Goal: Transaction & Acquisition: Purchase product/service

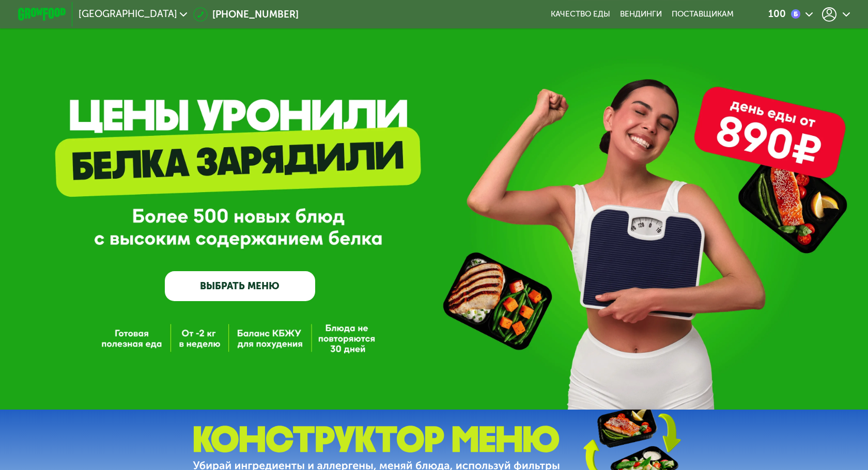
click at [836, 22] on div "100" at bounding box center [799, 14] width 113 height 26
click at [837, 14] on div at bounding box center [836, 14] width 28 height 14
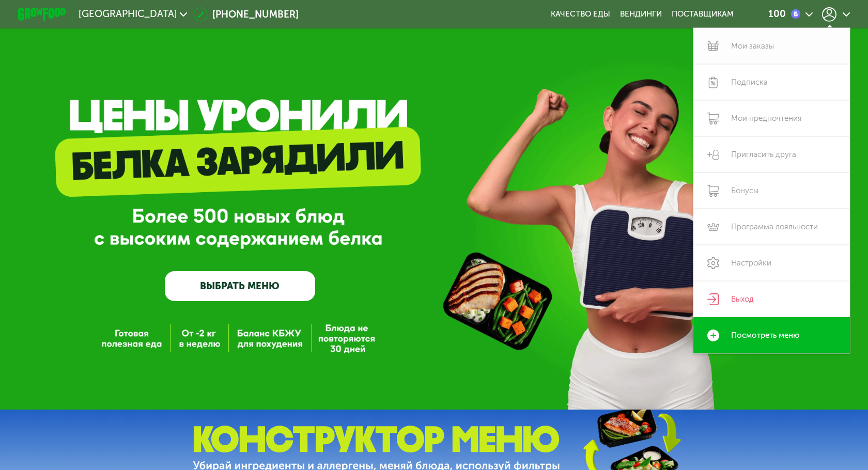
click at [776, 54] on link "Мои заказы" at bounding box center [771, 46] width 157 height 36
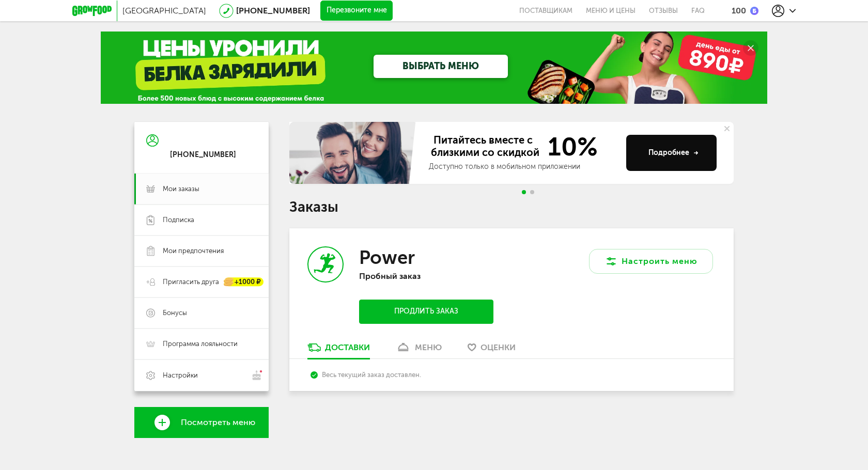
scroll to position [9, 0]
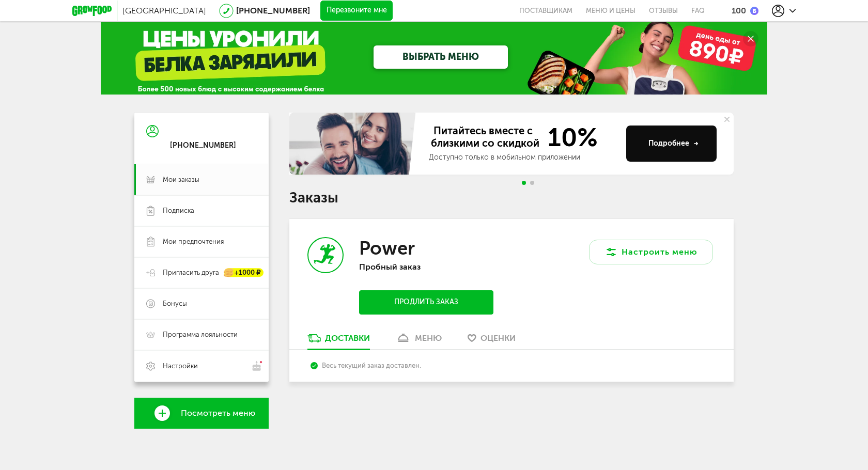
click at [418, 346] on link "меню" at bounding box center [419, 341] width 56 height 17
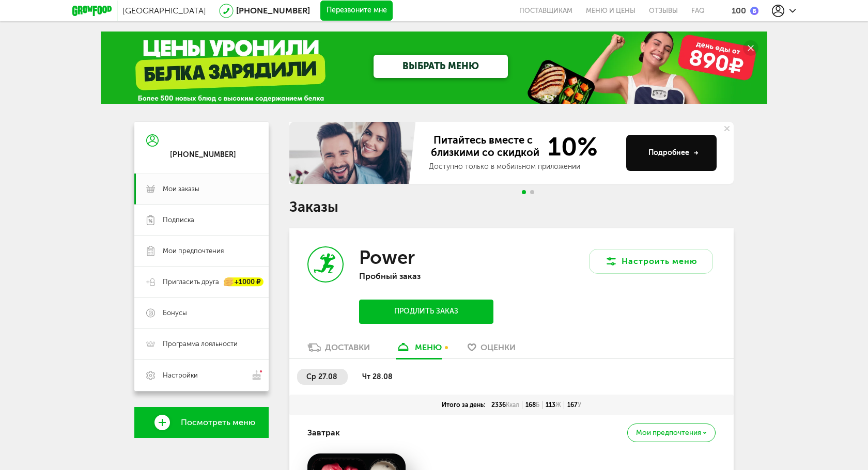
click at [377, 380] on span "чт 28.08" at bounding box center [377, 376] width 30 height 9
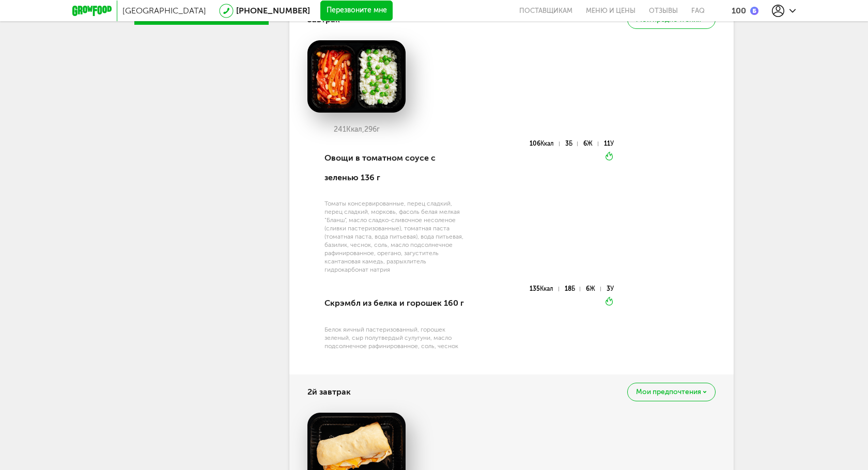
scroll to position [426, 0]
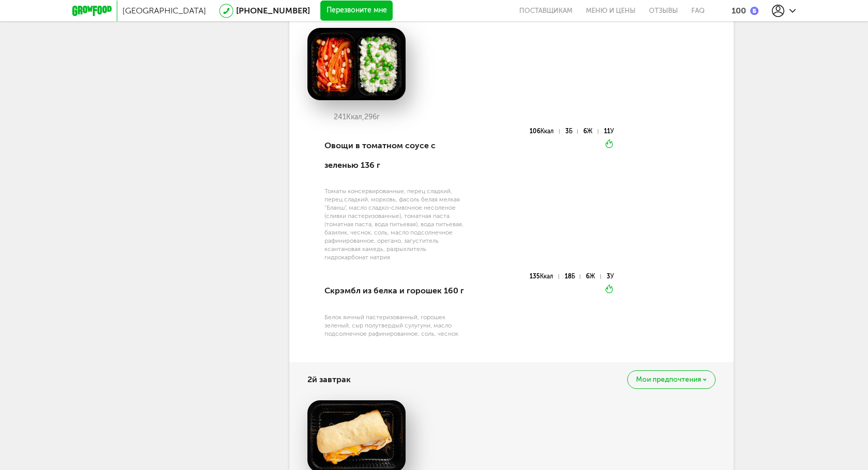
click at [745, 12] on div "100" at bounding box center [739, 11] width 14 height 10
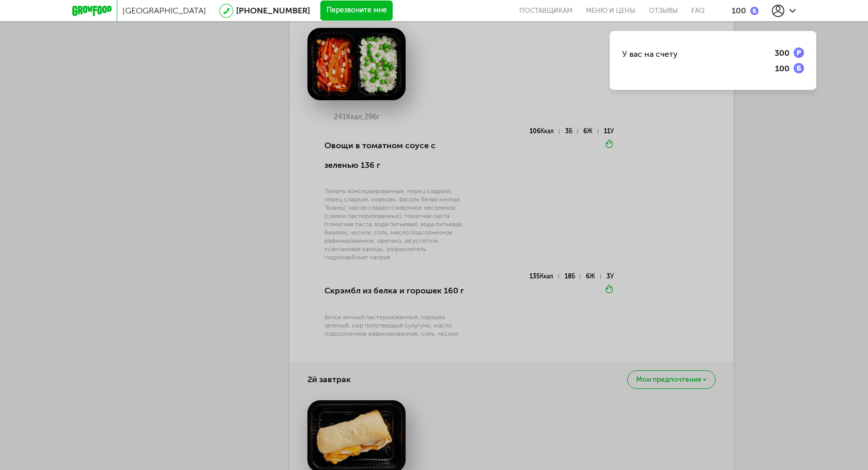
click at [797, 53] on img at bounding box center [799, 53] width 10 height 10
click at [798, 69] on img at bounding box center [799, 68] width 10 height 10
click at [671, 50] on div "У вас на счету" at bounding box center [650, 54] width 56 height 10
click at [669, 141] on div "У вас на счету 300 100" at bounding box center [434, 235] width 868 height 470
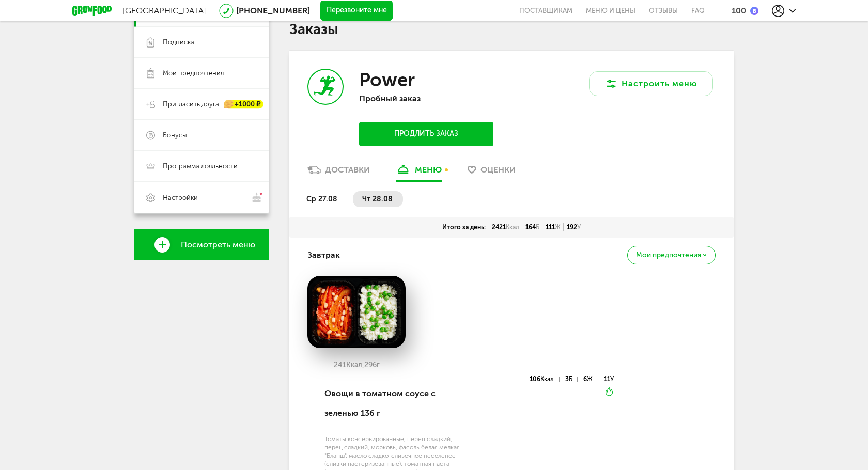
scroll to position [0, 0]
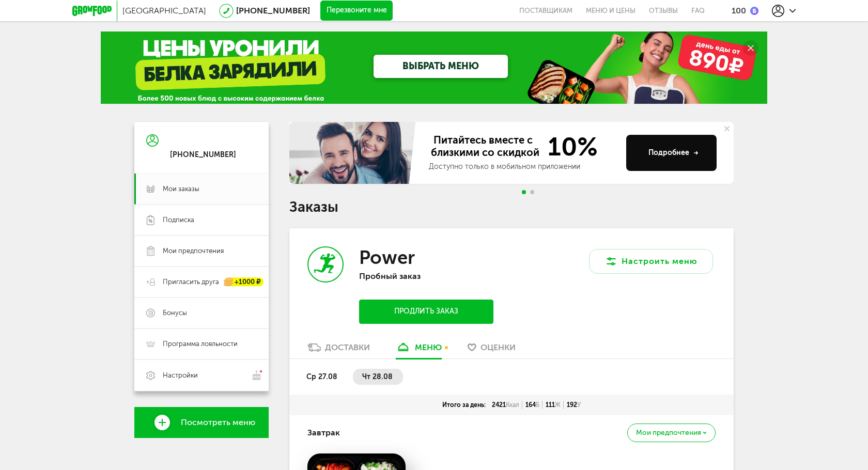
click at [417, 305] on button "Продлить заказ" at bounding box center [426, 312] width 134 height 24
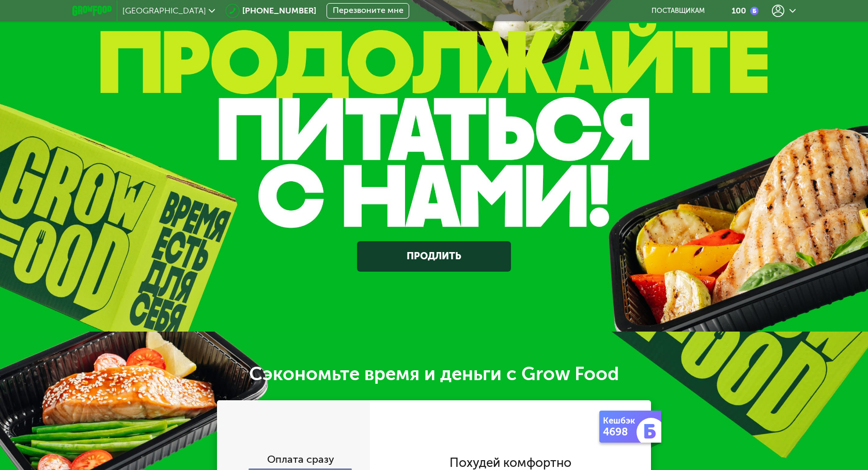
scroll to position [291, 0]
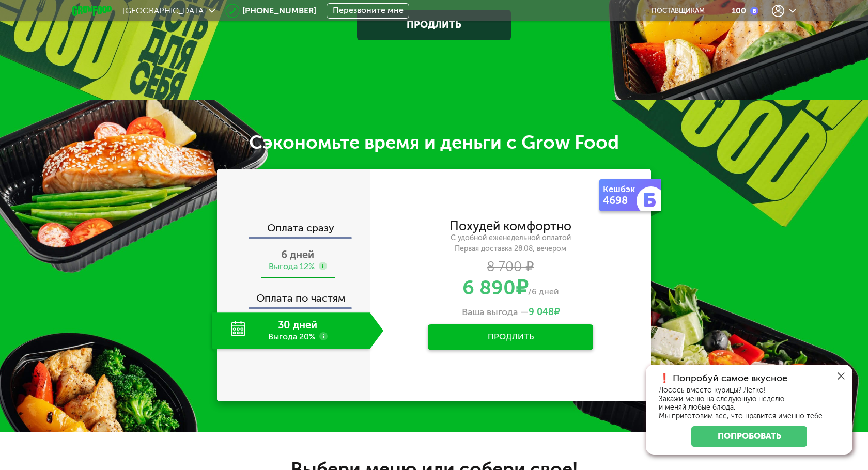
click at [282, 253] on span "6 дней" at bounding box center [297, 254] width 33 height 12
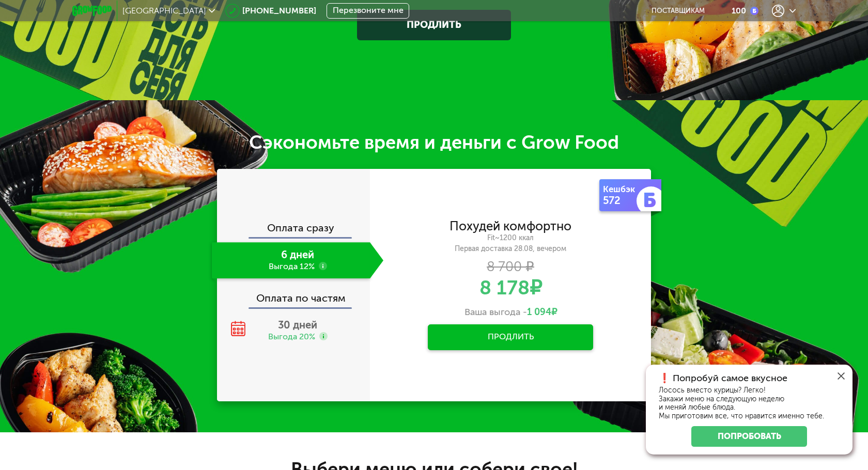
click at [292, 227] on div "Оплата сразу" at bounding box center [294, 229] width 152 height 15
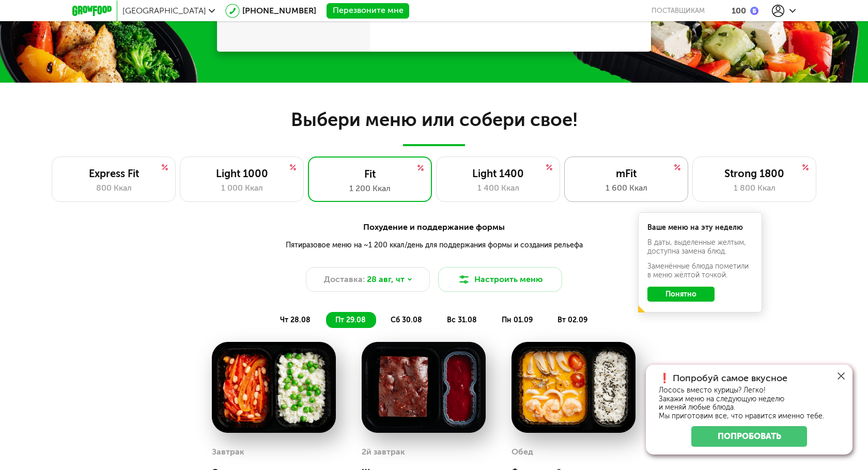
scroll to position [653, 0]
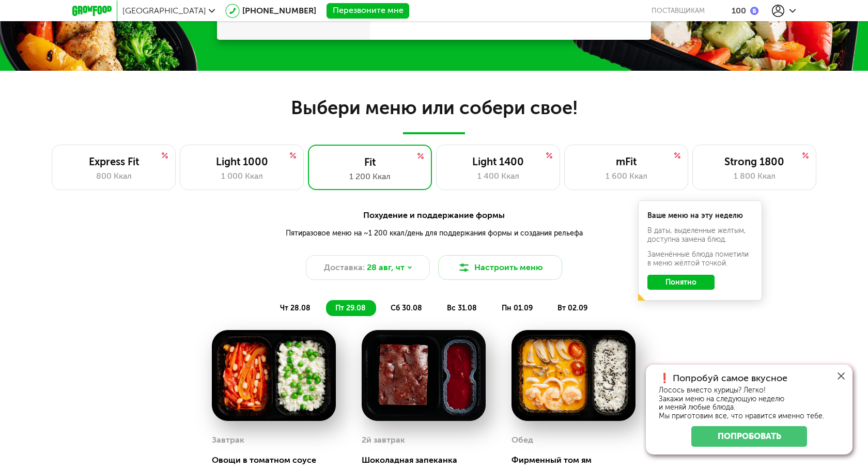
click at [676, 288] on button "Понятно" at bounding box center [680, 282] width 67 height 15
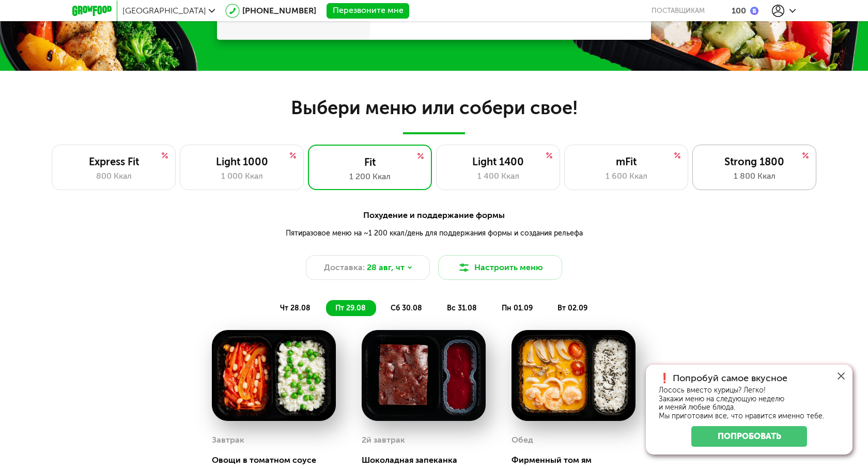
click at [749, 183] on div "Strong 1800 1 800 Ккал" at bounding box center [754, 167] width 124 height 45
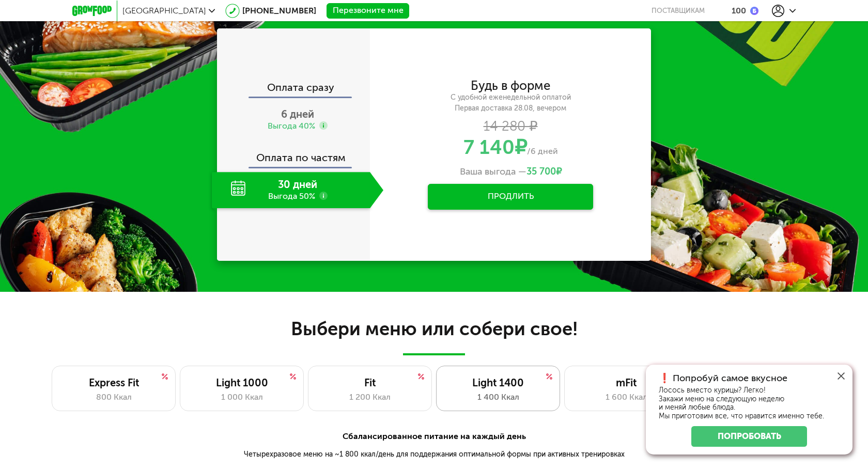
scroll to position [0, 0]
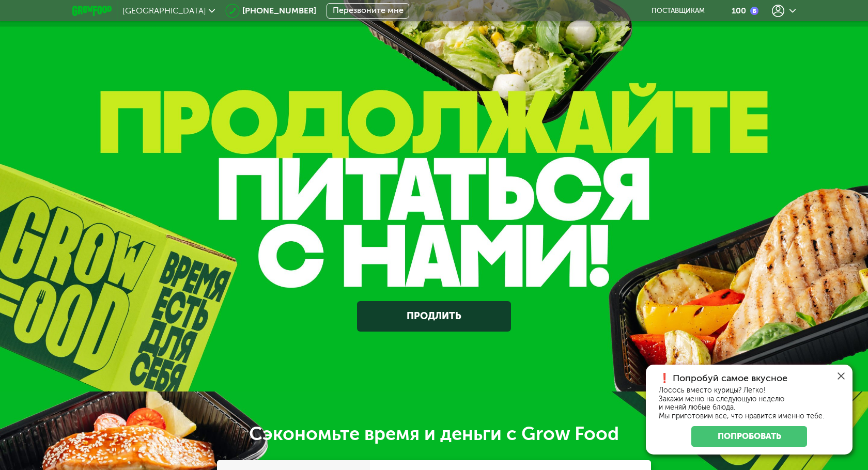
click at [531, 147] on div "Продлить" at bounding box center [434, 229] width 868 height 205
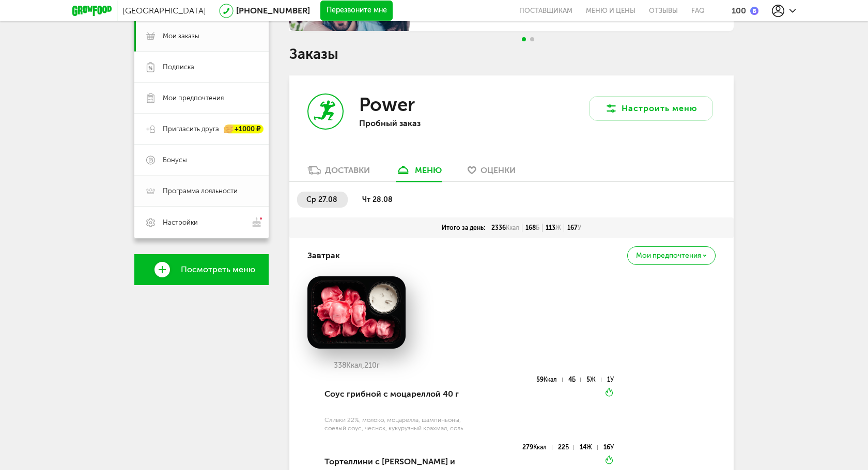
scroll to position [113, 0]
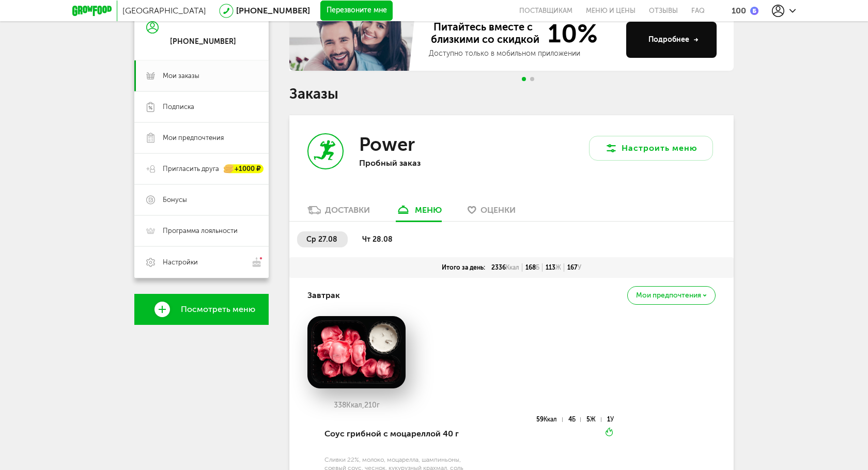
click at [373, 238] on span "чт 28.08" at bounding box center [377, 239] width 30 height 9
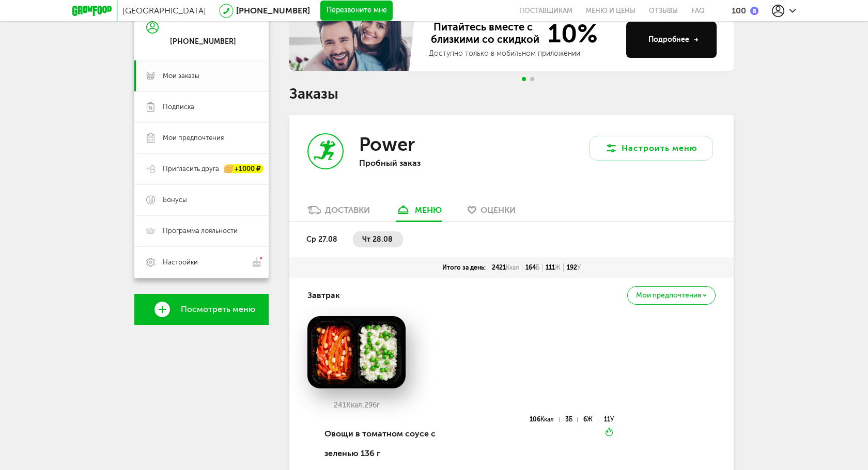
click at [335, 208] on div "Доставки" at bounding box center [347, 210] width 45 height 10
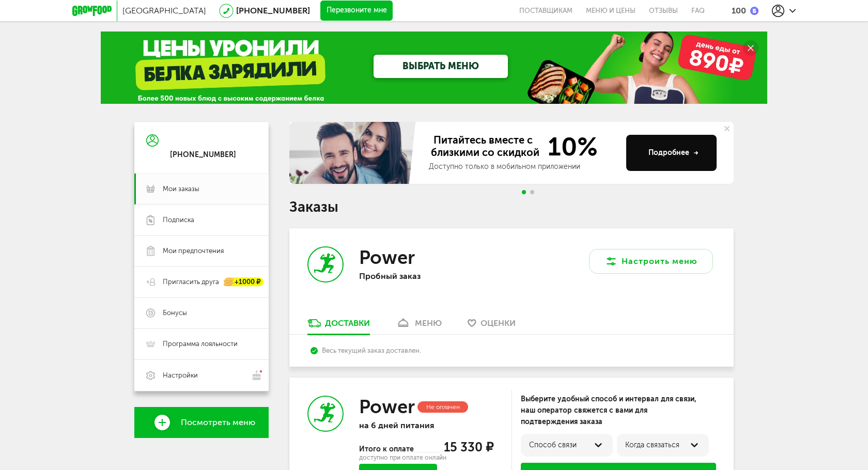
click at [426, 323] on div "меню" at bounding box center [428, 323] width 27 height 10
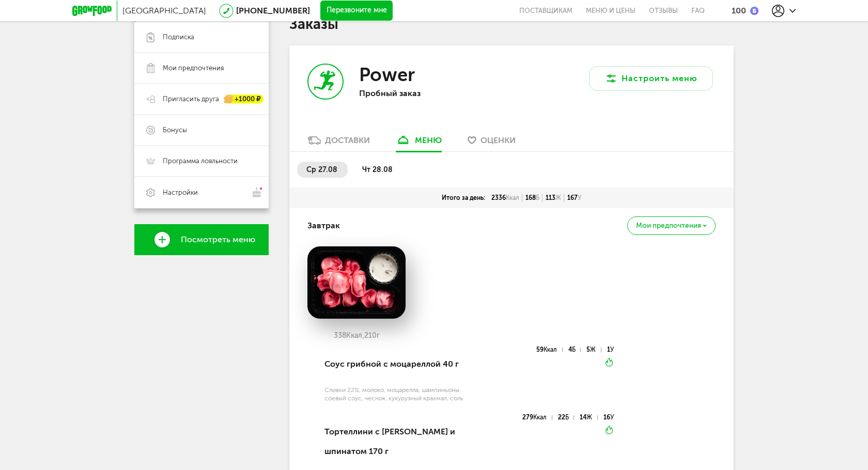
scroll to position [203, 0]
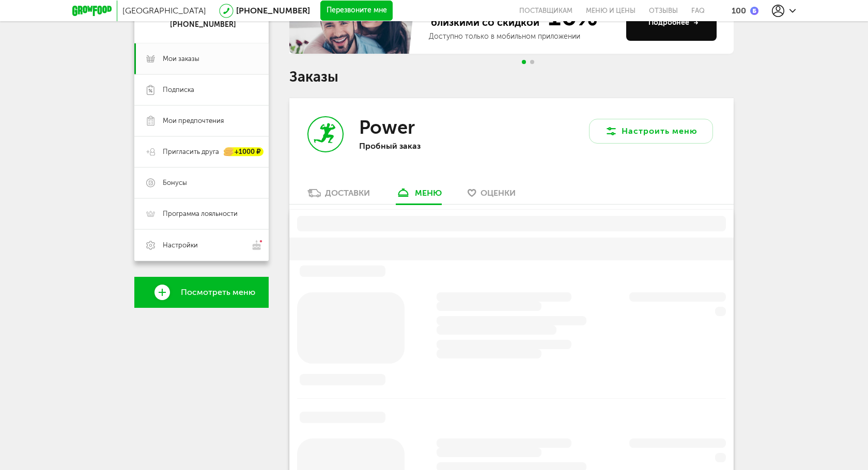
scroll to position [203, 0]
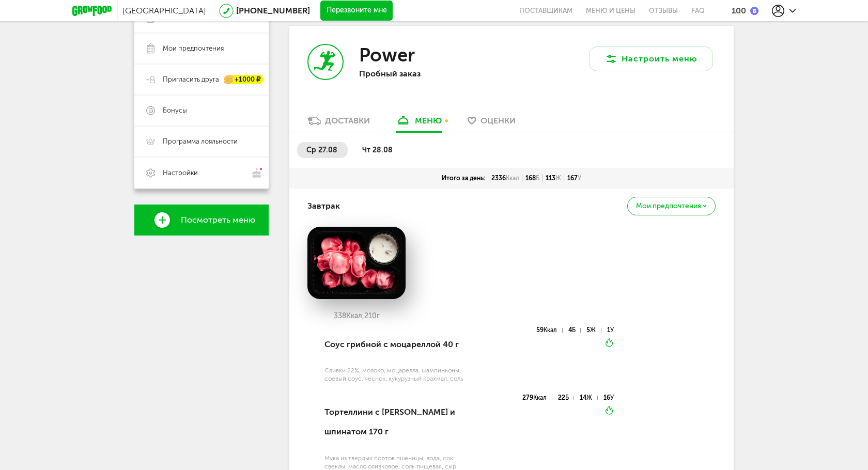
click at [364, 144] on li "чт 28.08" at bounding box center [378, 150] width 50 height 16
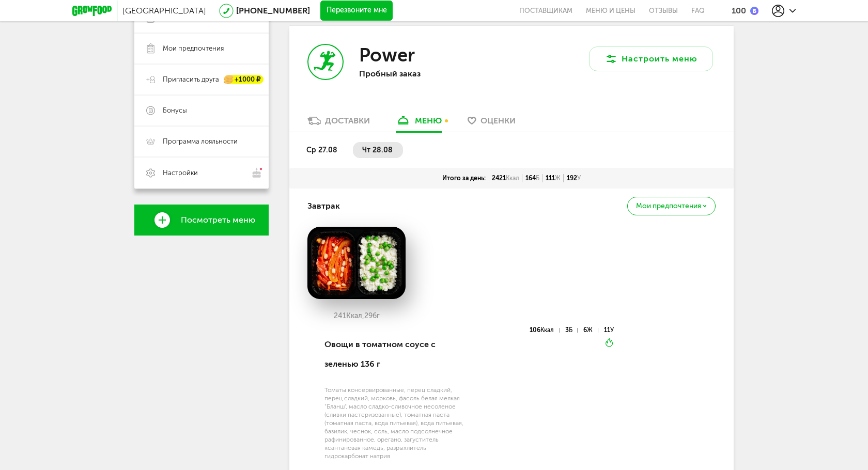
click at [330, 144] on li "ср 27.08" at bounding box center [322, 150] width 51 height 16
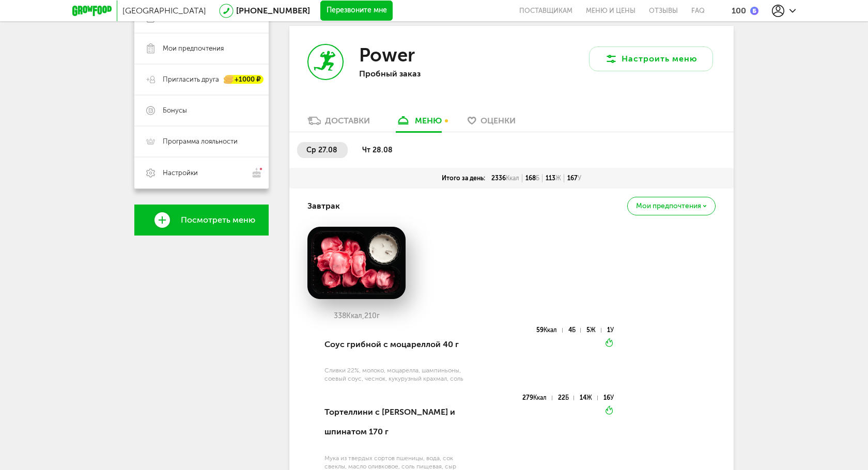
click at [338, 112] on div "Power Пробный заказ" at bounding box center [400, 70] width 222 height 89
click at [336, 120] on div "Доставки" at bounding box center [347, 121] width 45 height 10
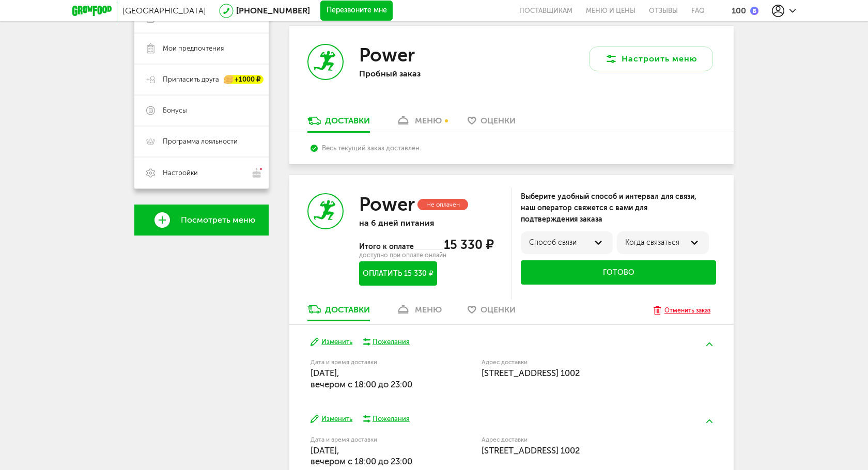
click at [693, 313] on div "Отменить заказ" at bounding box center [687, 310] width 46 height 10
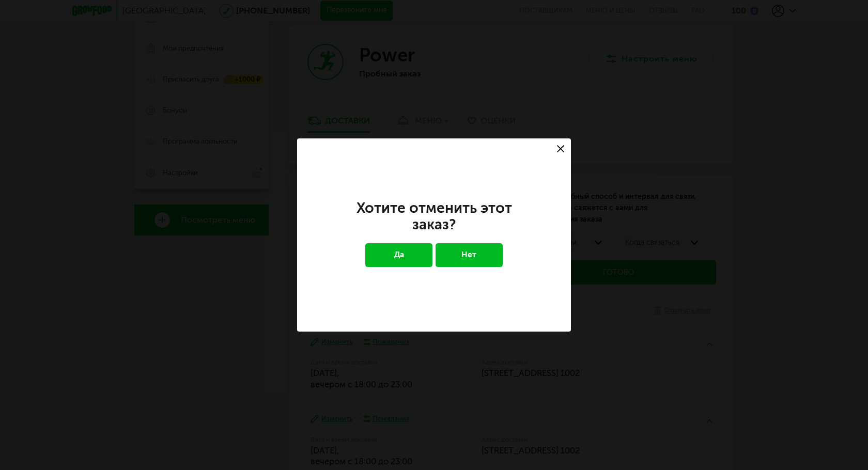
click at [404, 254] on button "Да" at bounding box center [399, 255] width 68 height 24
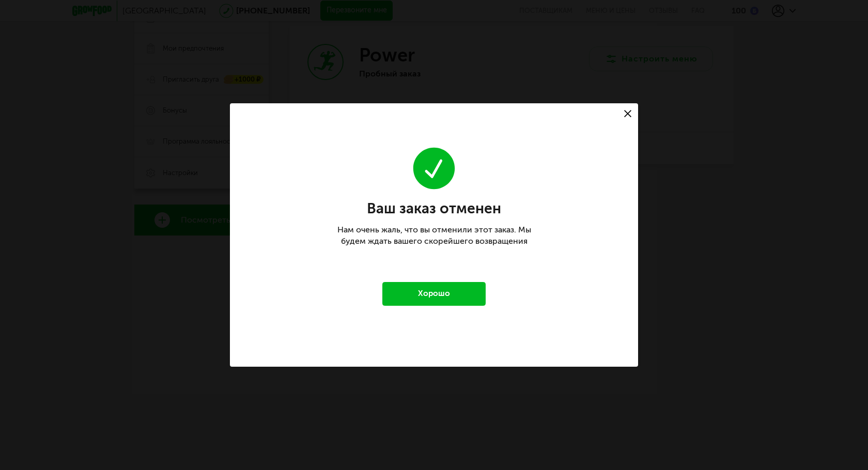
scroll to position [9, 0]
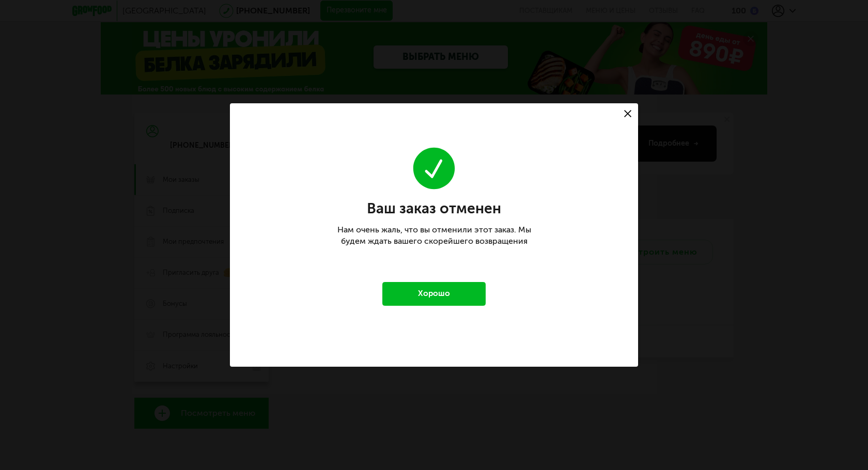
click at [434, 293] on button "Хорошо" at bounding box center [433, 294] width 103 height 24
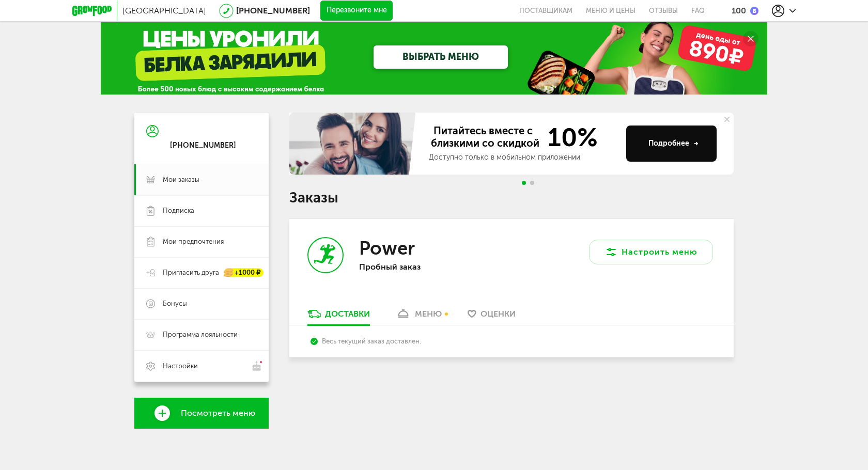
click at [418, 315] on div "меню" at bounding box center [428, 314] width 27 height 10
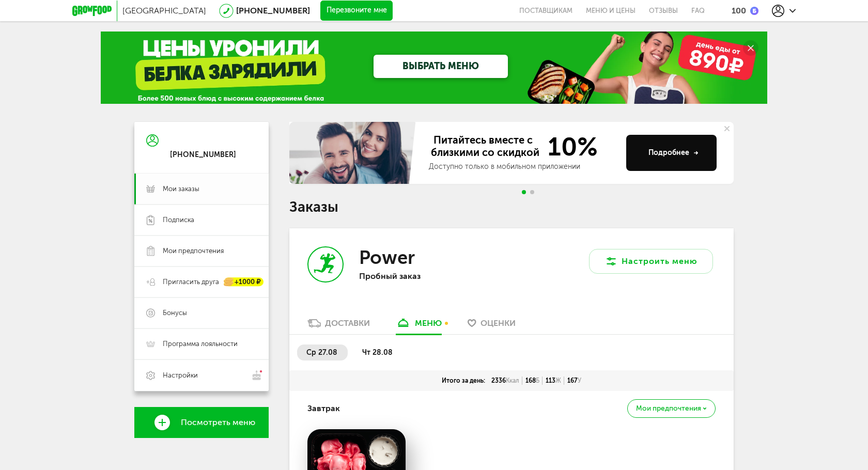
click at [196, 184] on span "Мои заказы" at bounding box center [181, 188] width 37 height 9
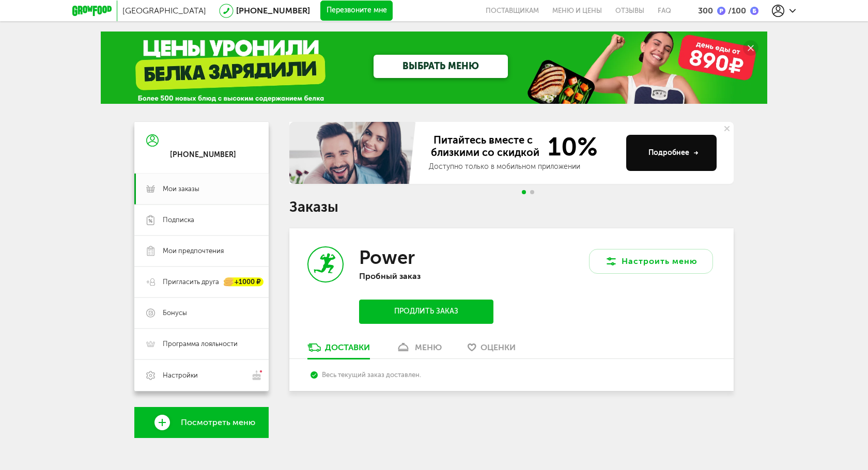
click at [407, 346] on icon at bounding box center [403, 347] width 15 height 9
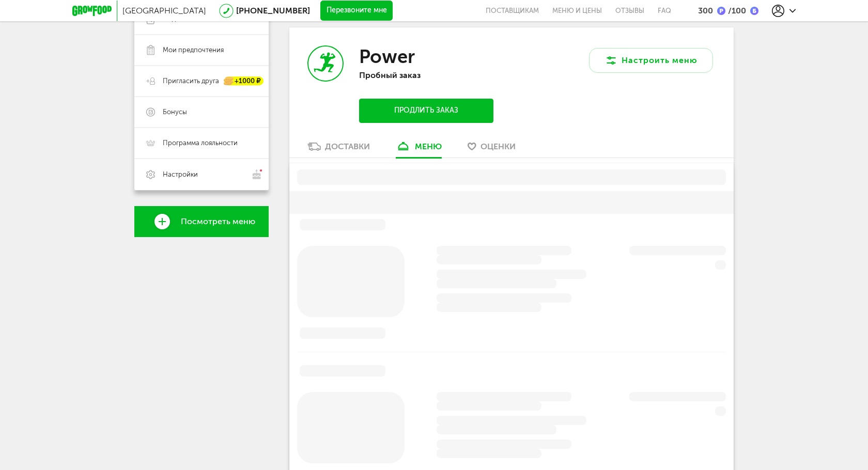
scroll to position [203, 0]
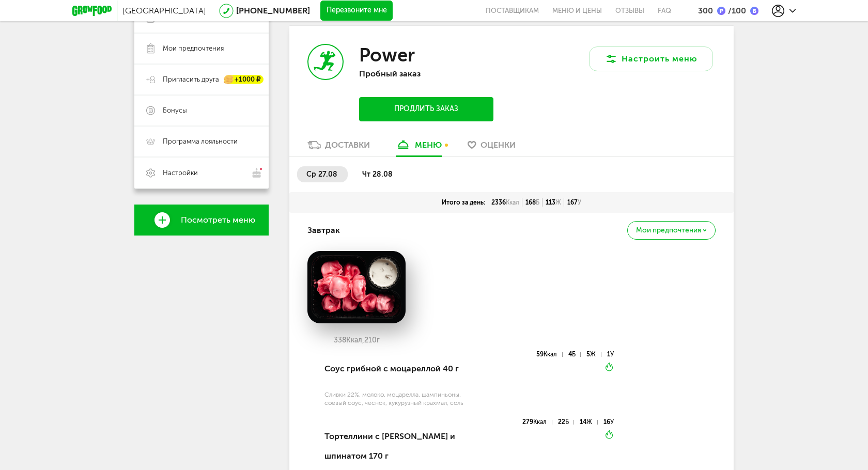
click at [401, 113] on button "Продлить заказ" at bounding box center [426, 109] width 134 height 24
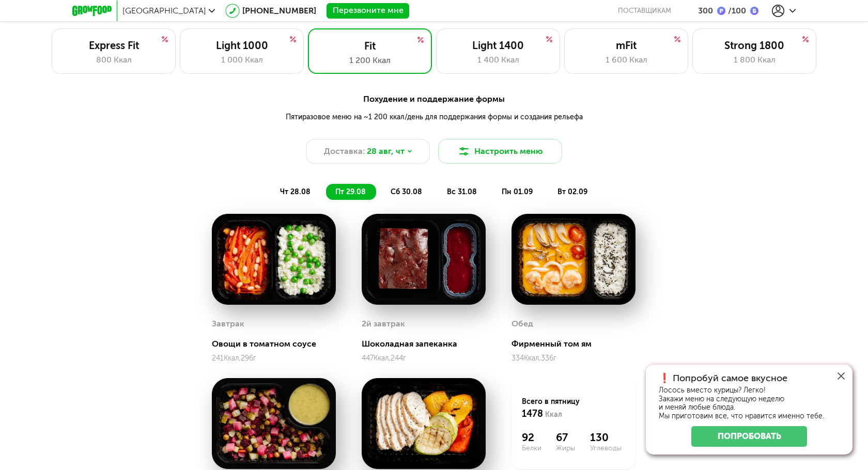
scroll to position [742, 0]
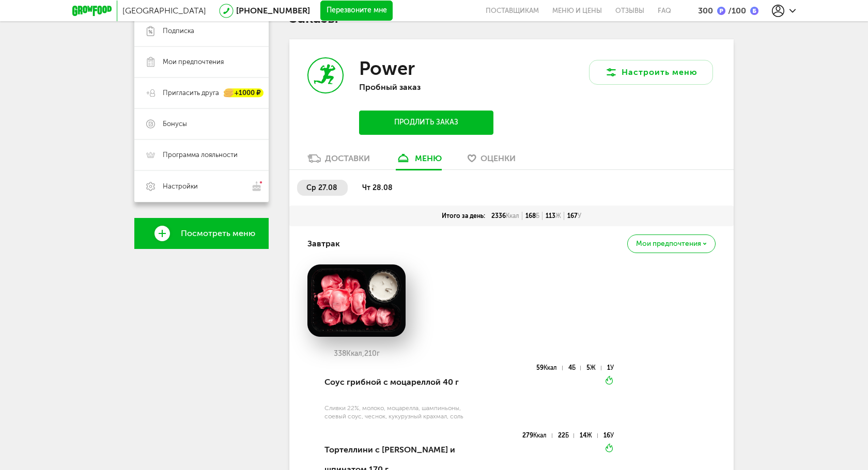
scroll to position [203, 0]
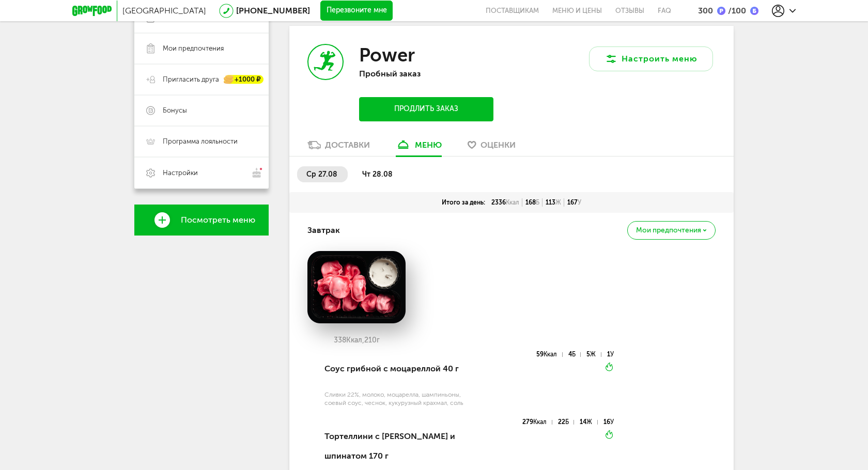
click at [346, 145] on div "Доставки" at bounding box center [347, 145] width 45 height 10
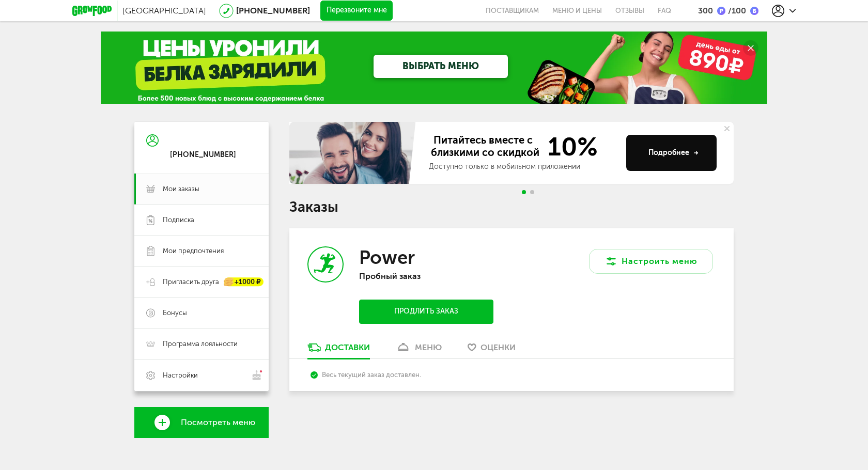
click at [430, 277] on p "Пробный заказ" at bounding box center [426, 276] width 134 height 10
click at [409, 345] on icon at bounding box center [403, 347] width 15 height 9
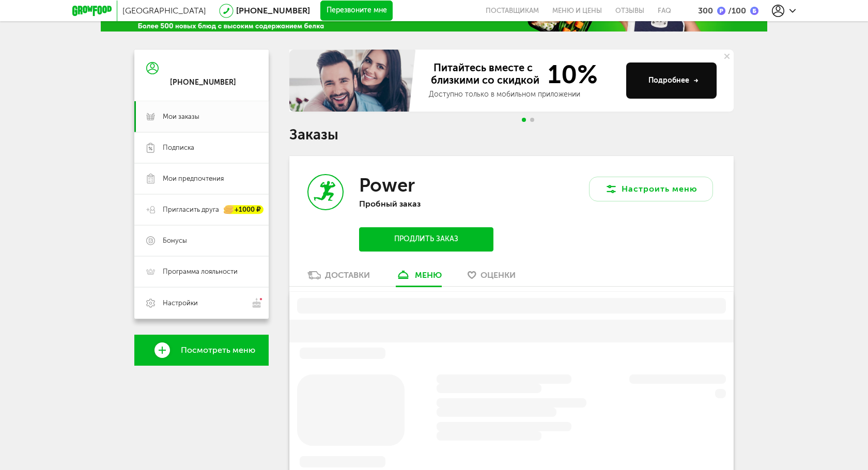
scroll to position [203, 0]
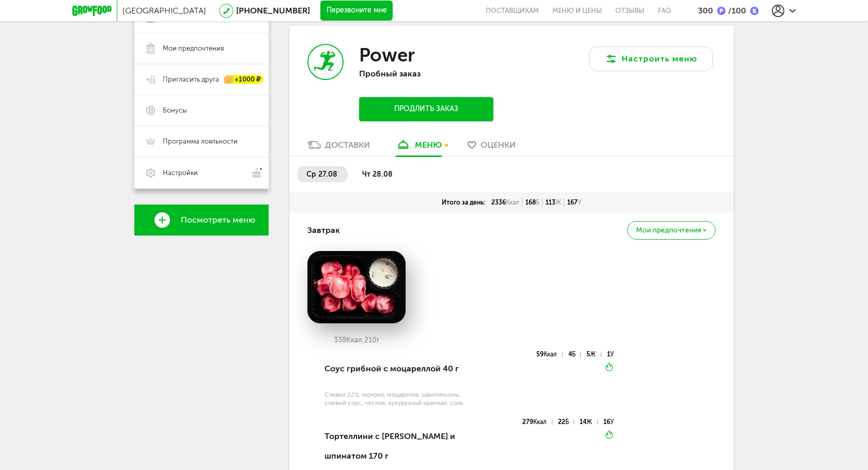
click at [465, 152] on link "Оценки" at bounding box center [491, 147] width 58 height 17
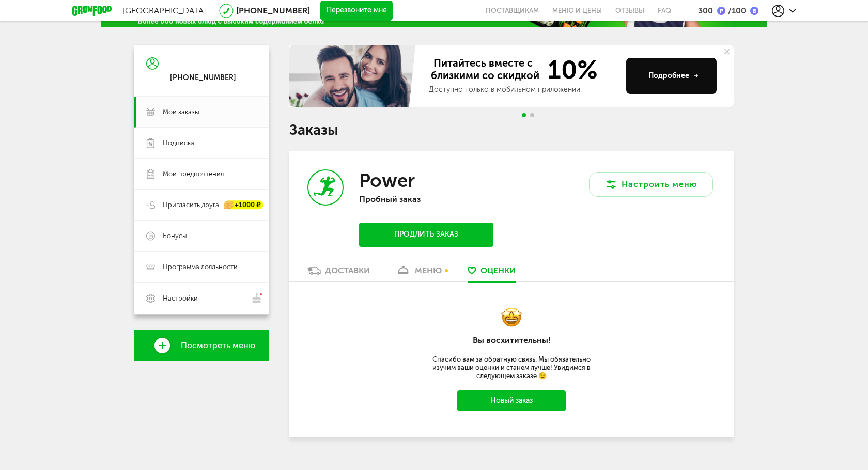
scroll to position [97, 0]
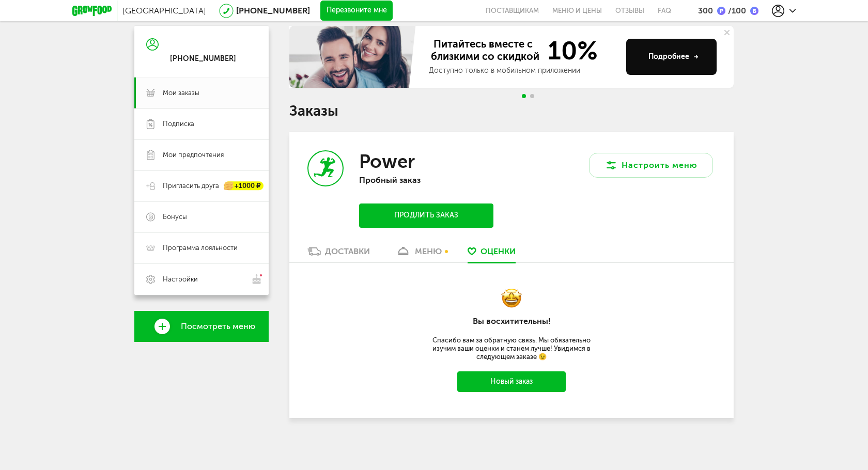
click at [496, 384] on button "Новый заказ" at bounding box center [511, 381] width 108 height 21
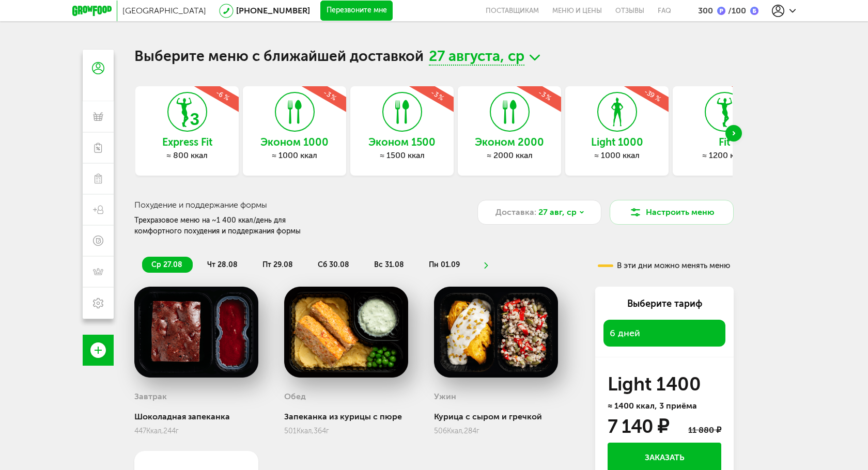
click at [733, 132] on use "Next slide" at bounding box center [734, 133] width 3 height 4
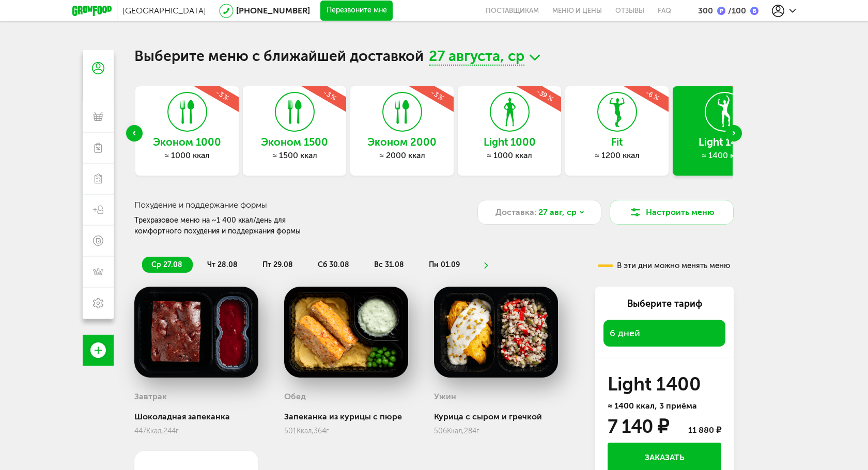
click at [733, 131] on use "Next slide" at bounding box center [734, 133] width 3 height 4
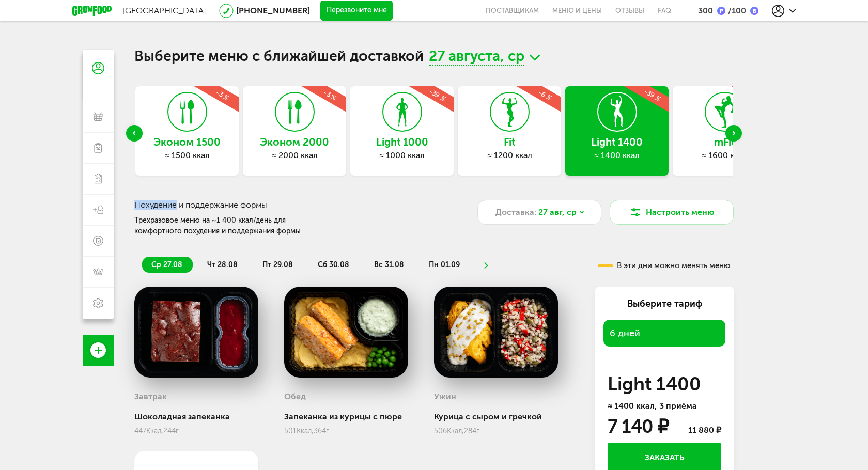
click at [733, 131] on use "Next slide" at bounding box center [734, 133] width 3 height 4
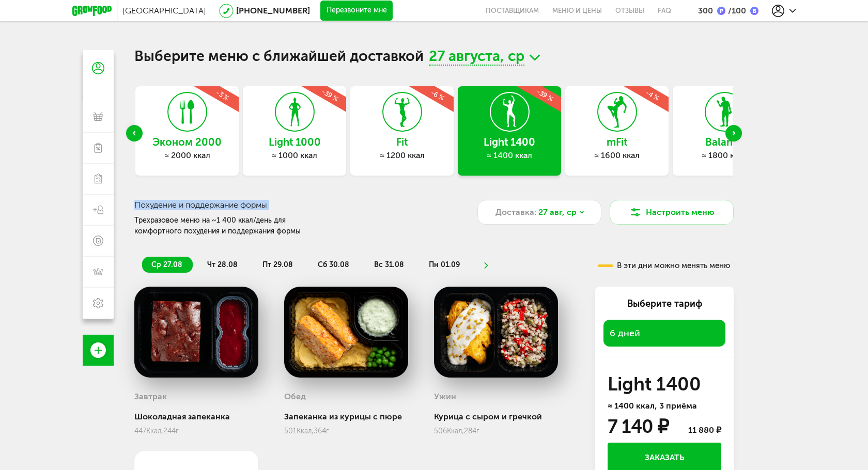
click at [733, 131] on use "Next slide" at bounding box center [734, 133] width 3 height 4
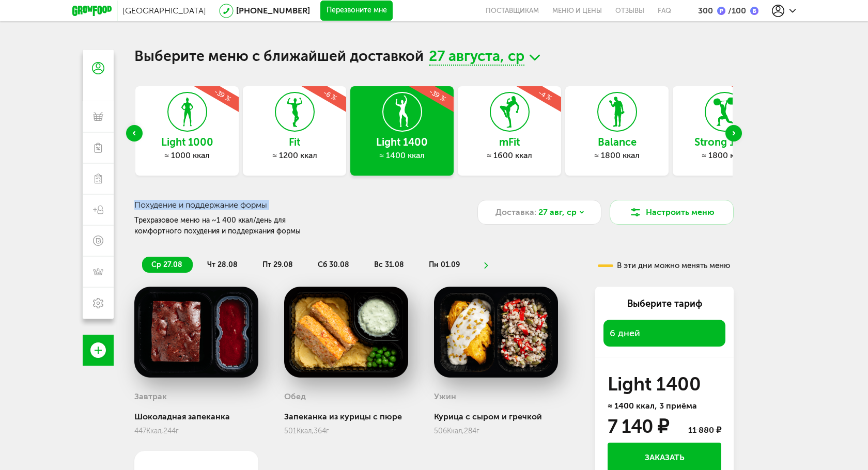
click at [733, 131] on use "Next slide" at bounding box center [734, 133] width 3 height 4
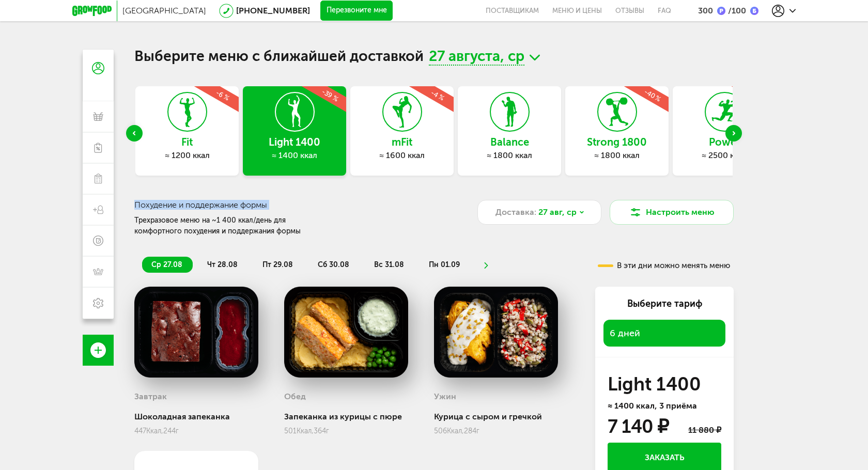
click at [733, 131] on use "Next slide" at bounding box center [734, 133] width 3 height 4
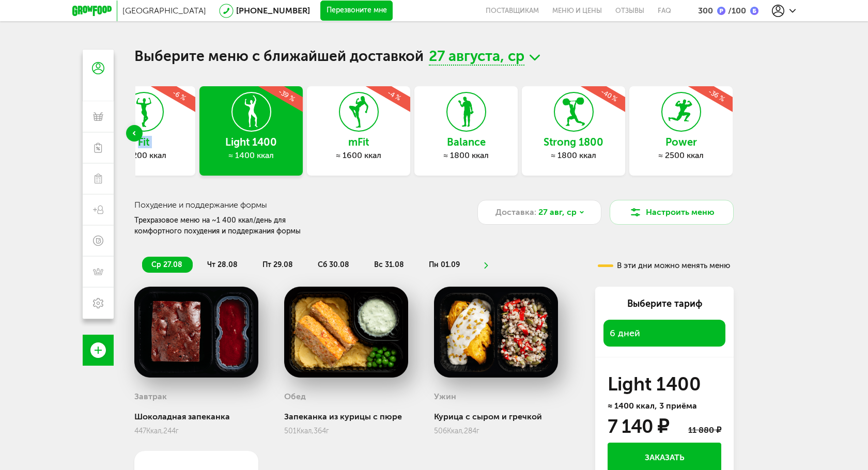
click at [733, 131] on div "Express Fit ≈ 800 ккал -6 % Эконом 1000 ≈ 1000 ккал -3 % Эконом 1500 ≈ 1500 кка…" at bounding box center [433, 133] width 599 height 95
click at [698, 138] on h3 "Power" at bounding box center [680, 141] width 103 height 11
click at [669, 130] on icon at bounding box center [681, 111] width 38 height 39
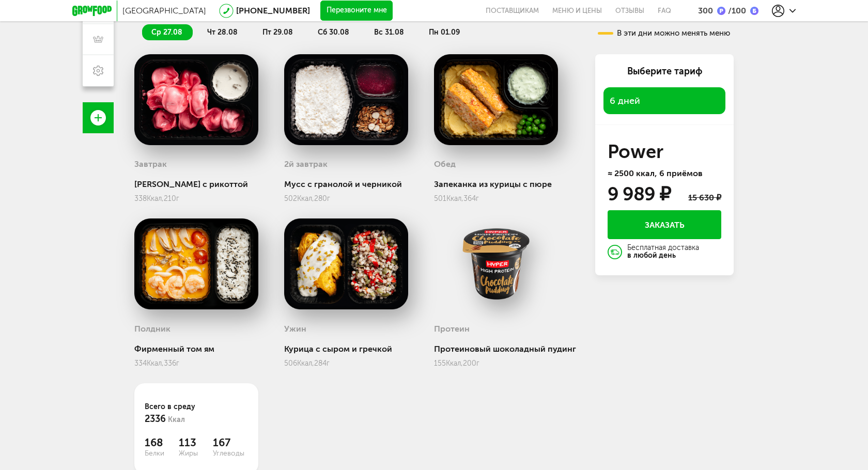
scroll to position [107, 0]
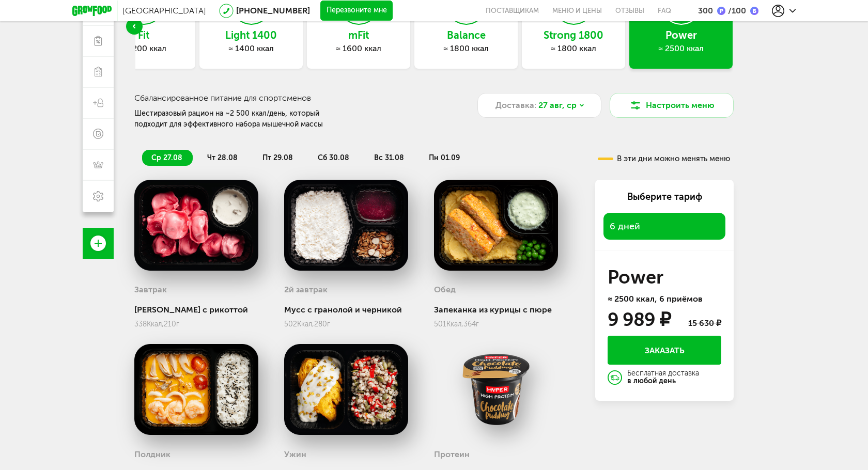
click at [219, 159] on span "чт 28.08" at bounding box center [222, 157] width 30 height 9
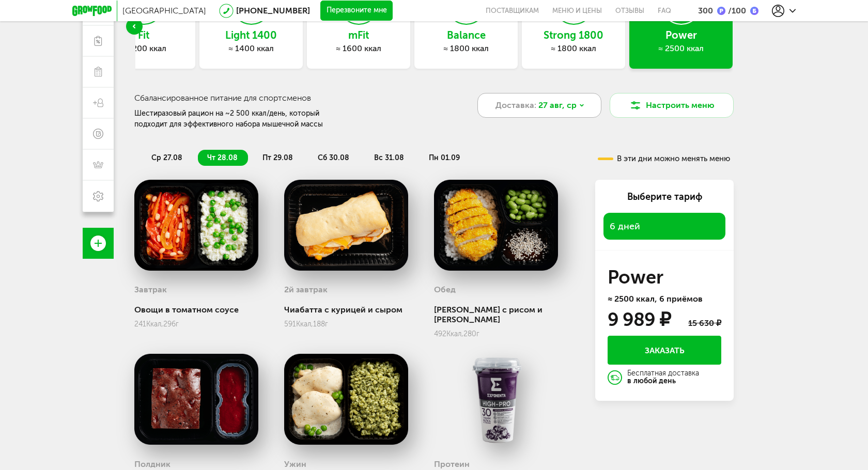
click at [565, 95] on div "Доставка: 27 авг, ср" at bounding box center [539, 105] width 124 height 25
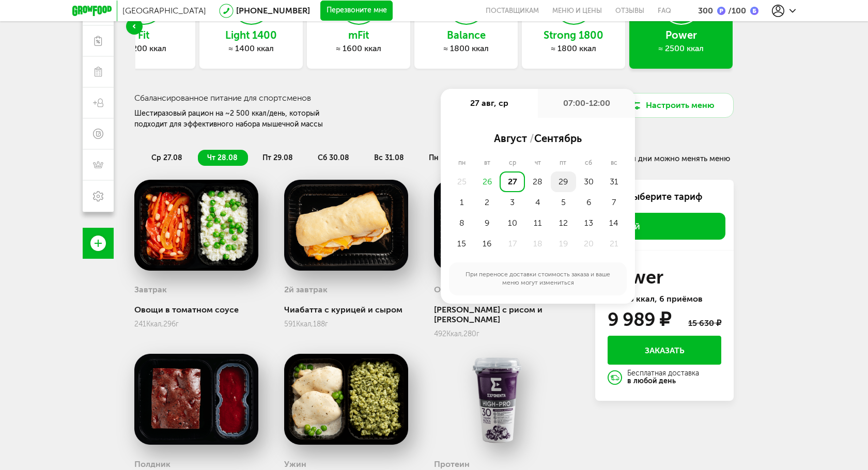
click at [555, 180] on div "29" at bounding box center [563, 182] width 25 height 21
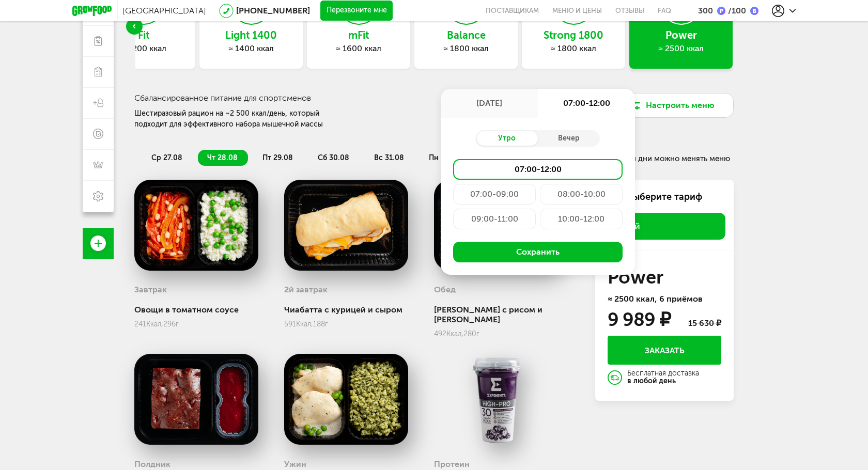
click at [480, 101] on div "29 авг, пт" at bounding box center [489, 103] width 97 height 29
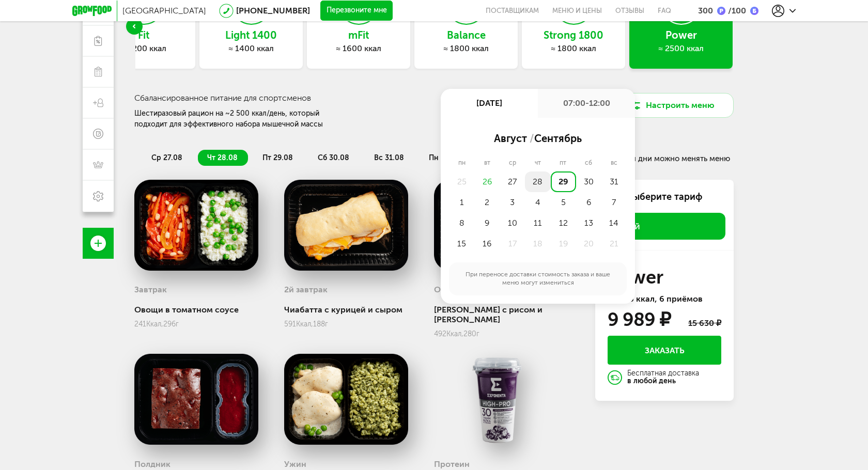
click at [534, 183] on div "28" at bounding box center [537, 182] width 25 height 21
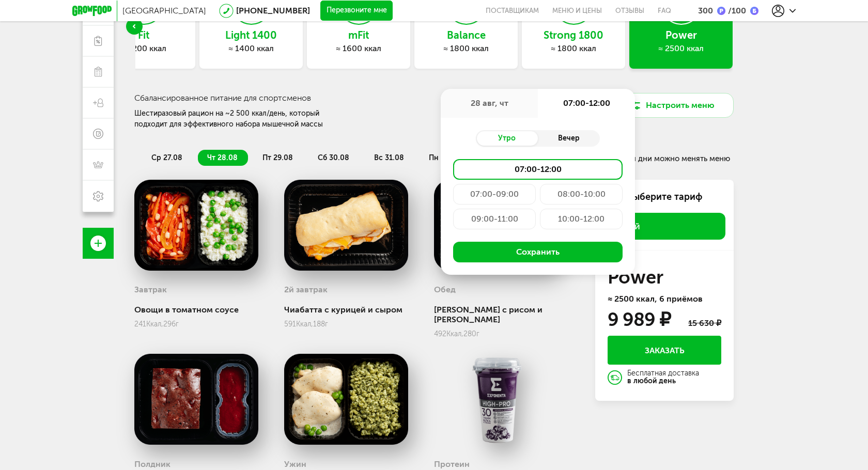
click at [559, 135] on div "Вечер" at bounding box center [569, 138] width 62 height 14
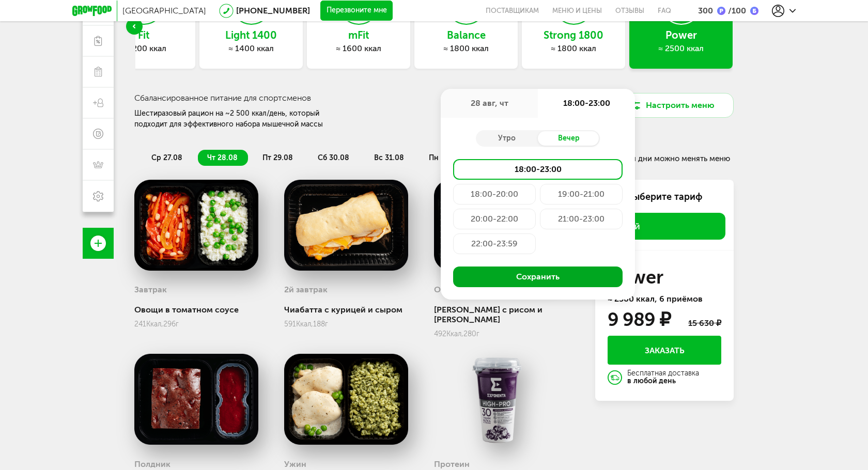
click at [514, 280] on button "Сохранить" at bounding box center [537, 277] width 169 height 21
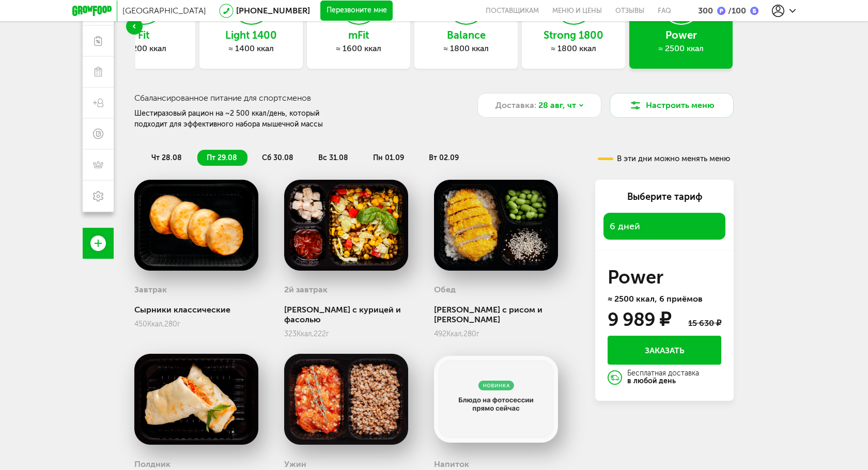
click at [174, 153] on span "чт 28.08" at bounding box center [166, 157] width 30 height 9
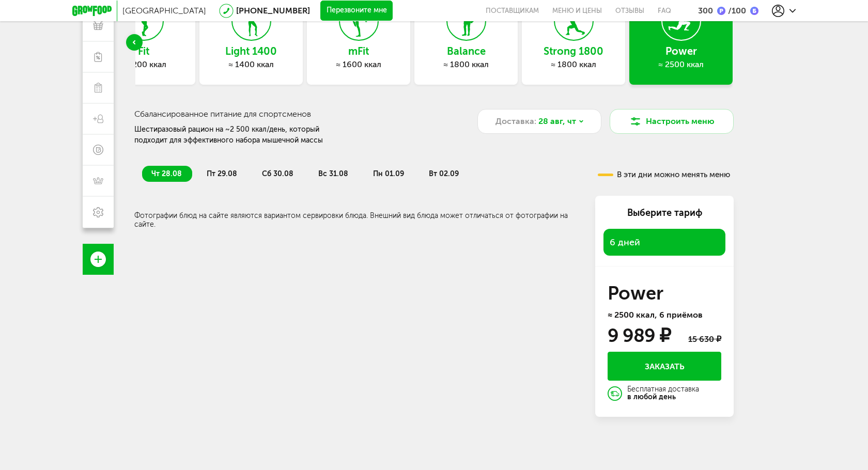
click at [208, 176] on span "пт 29.08" at bounding box center [222, 173] width 30 height 9
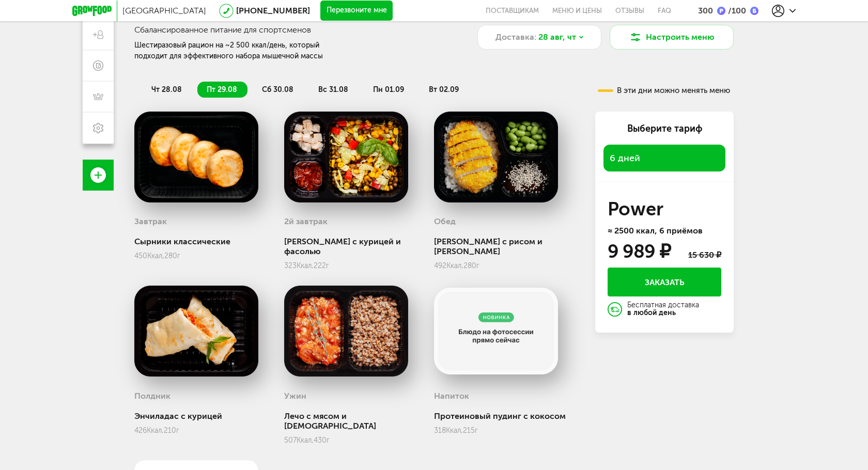
scroll to position [164, 0]
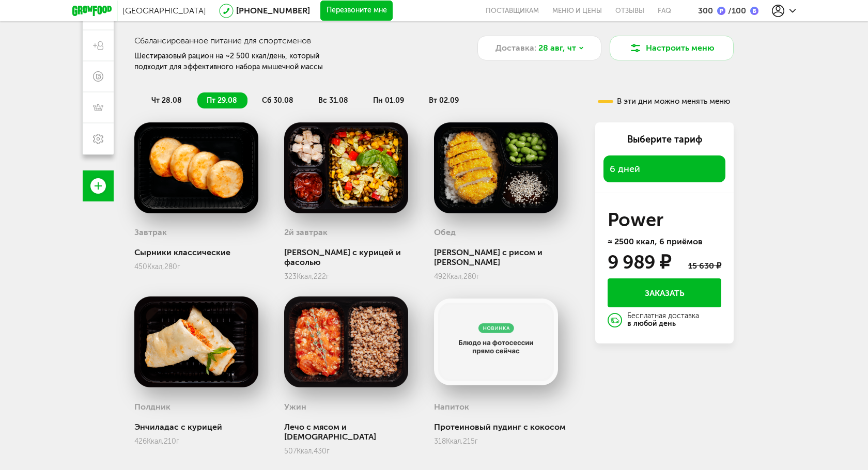
click at [271, 98] on span "сб 30.08" at bounding box center [278, 100] width 32 height 9
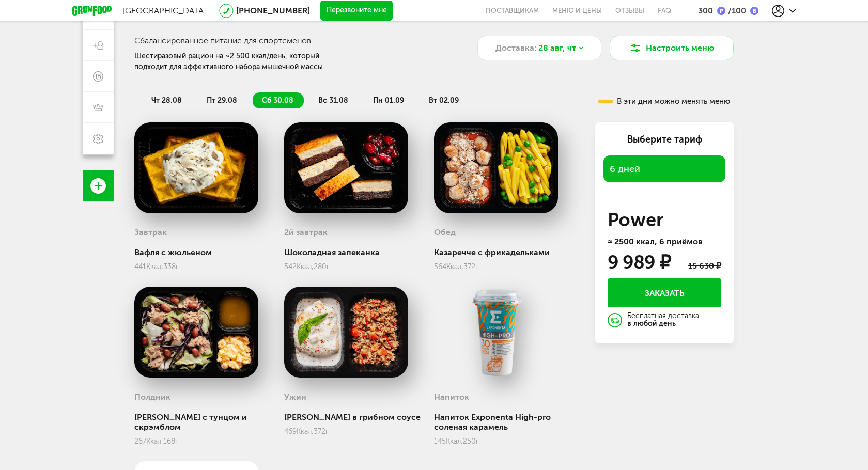
click at [339, 99] on span "вс 31.08" at bounding box center [333, 100] width 30 height 9
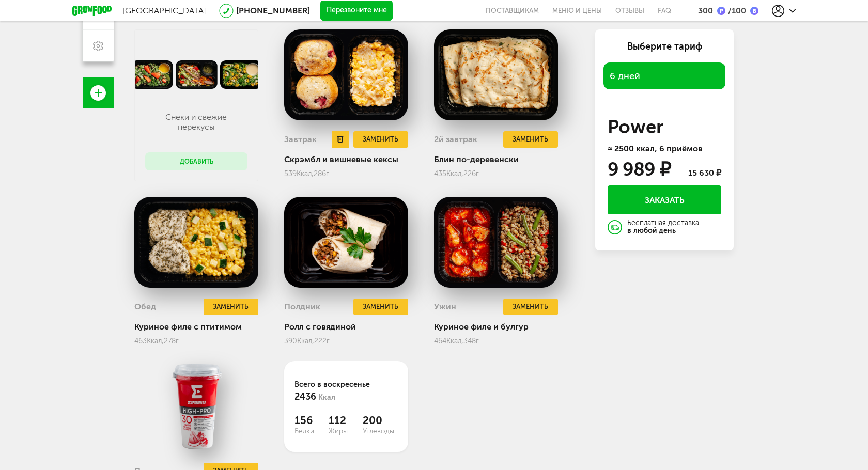
scroll to position [219, 0]
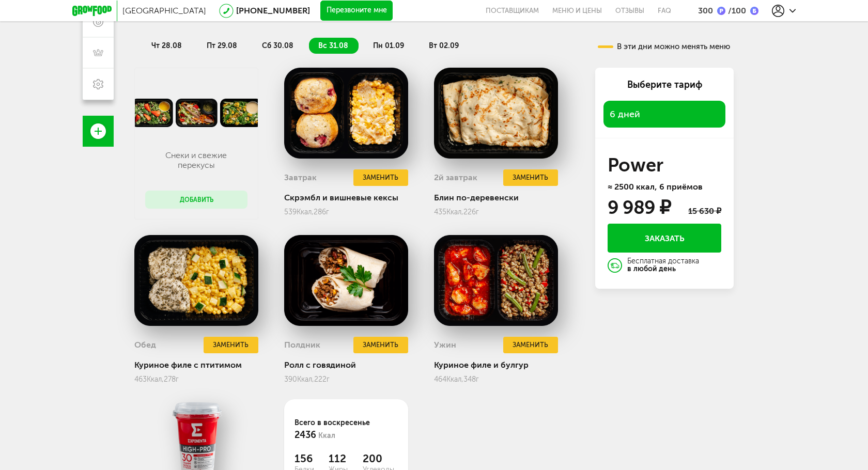
click at [389, 46] on span "пн 01.09" at bounding box center [388, 45] width 31 height 9
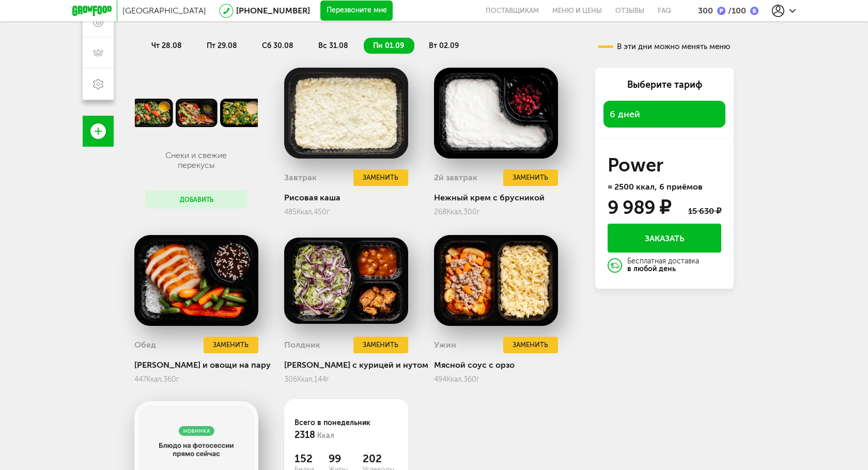
click at [429, 48] on span "вт 02.09" at bounding box center [444, 45] width 30 height 9
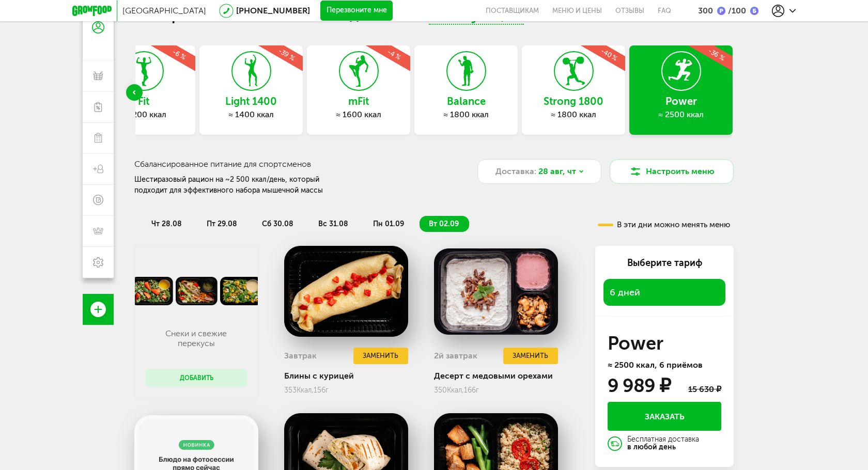
scroll to position [0, 0]
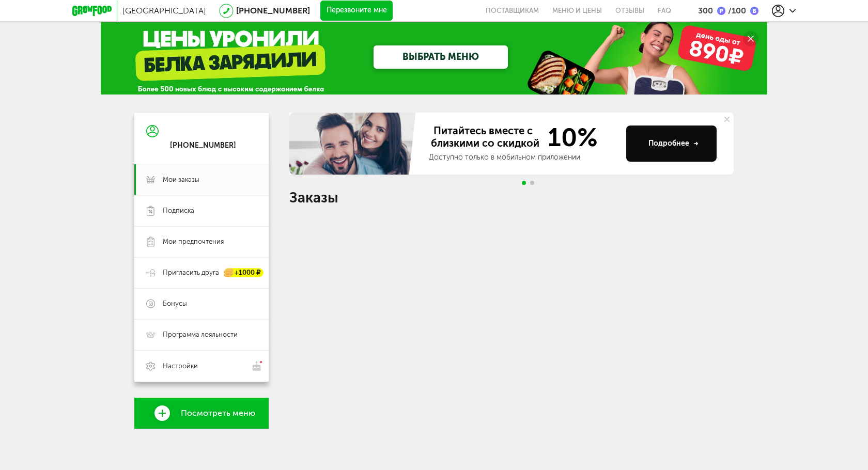
scroll to position [9, 0]
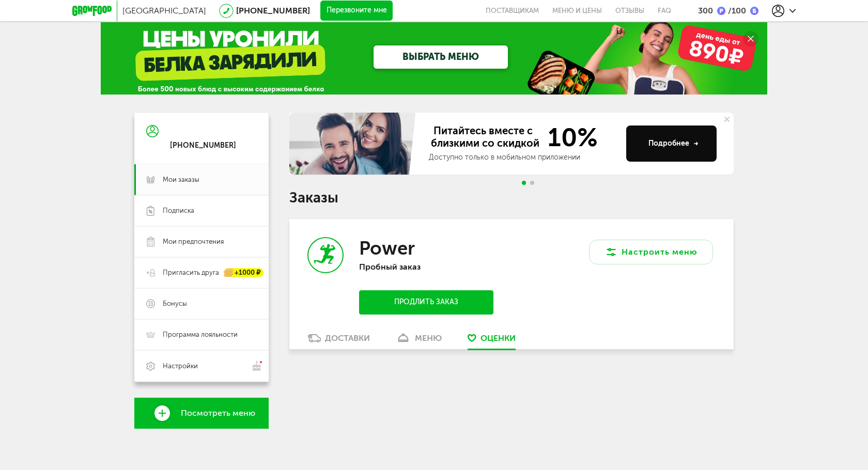
click at [325, 332] on div "Power Пробный заказ Продлить заказ" at bounding box center [400, 276] width 222 height 114
click at [319, 343] on link "Доставки" at bounding box center [338, 341] width 73 height 17
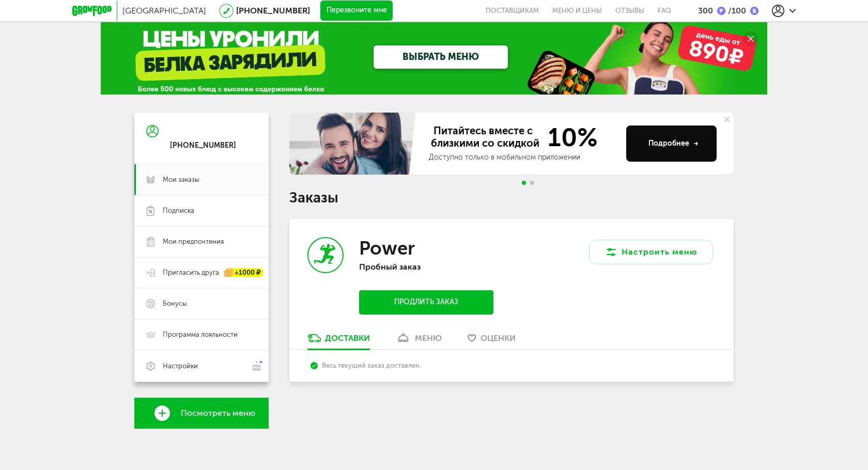
click at [403, 339] on icon at bounding box center [403, 338] width 15 height 9
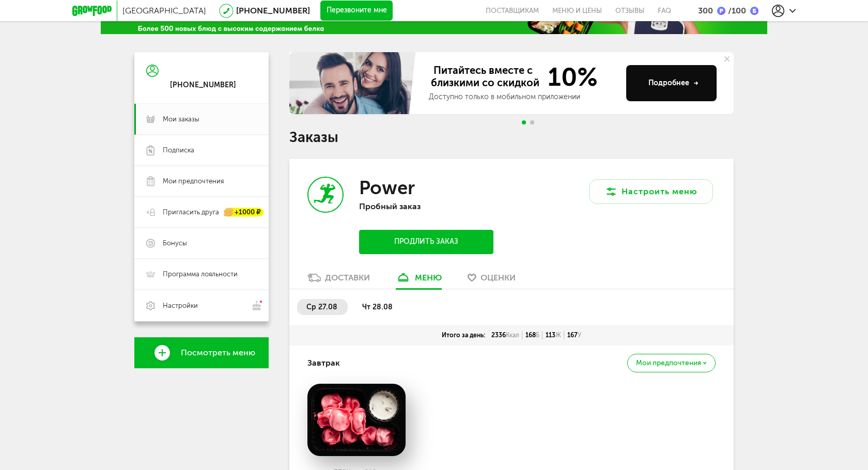
scroll to position [203, 0]
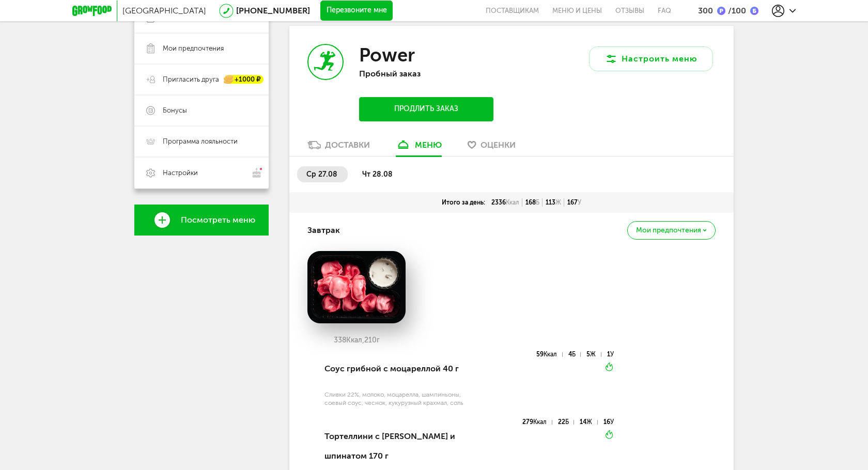
click at [361, 167] on li "чт 28.08" at bounding box center [378, 174] width 50 height 16
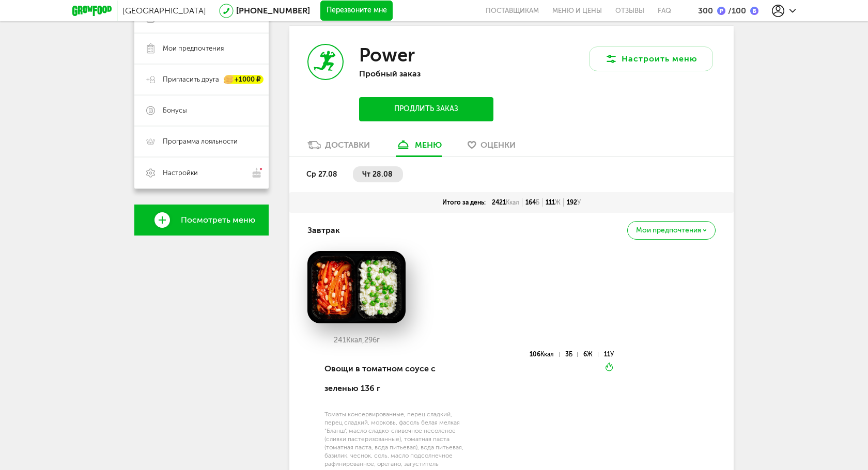
click at [320, 170] on span "ср 27.08" at bounding box center [321, 174] width 31 height 9
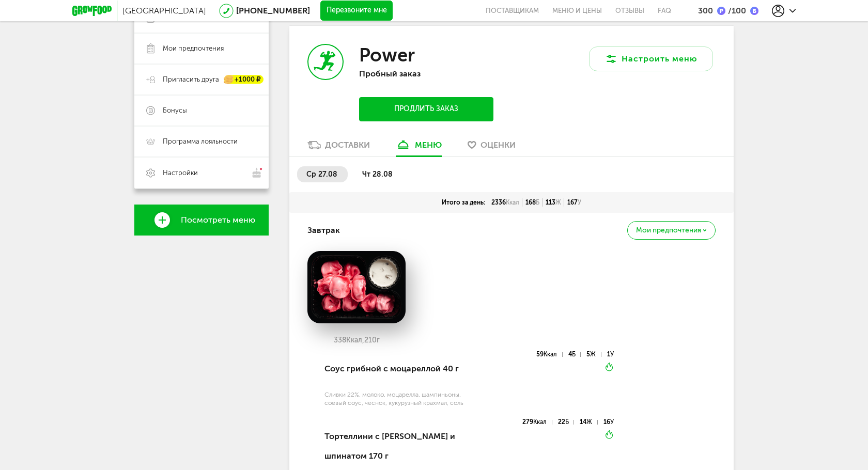
click at [408, 112] on button "Продлить заказ" at bounding box center [426, 109] width 134 height 24
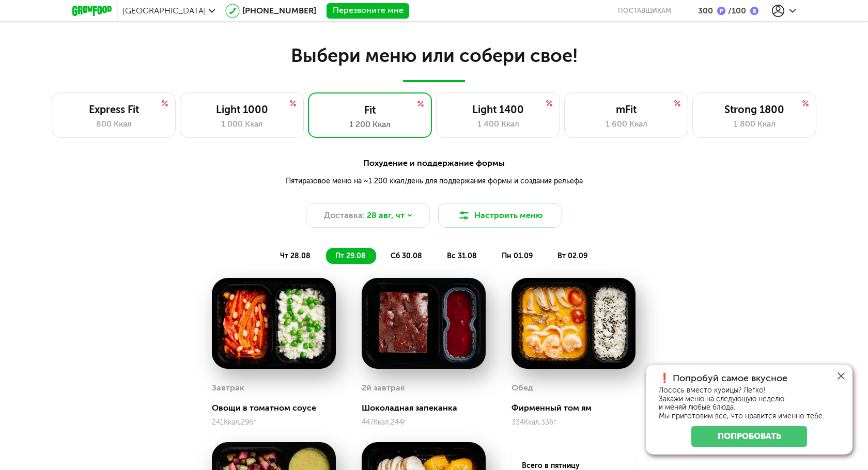
scroll to position [703, 0]
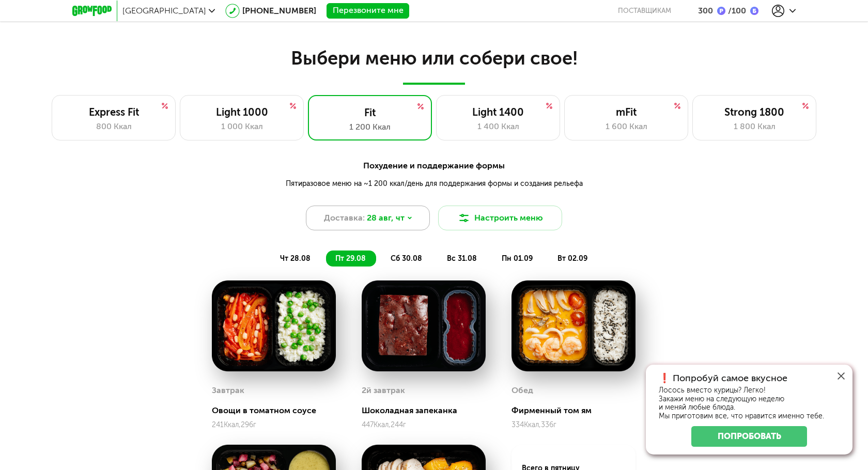
click at [368, 218] on span "28 авг, чт" at bounding box center [386, 218] width 38 height 12
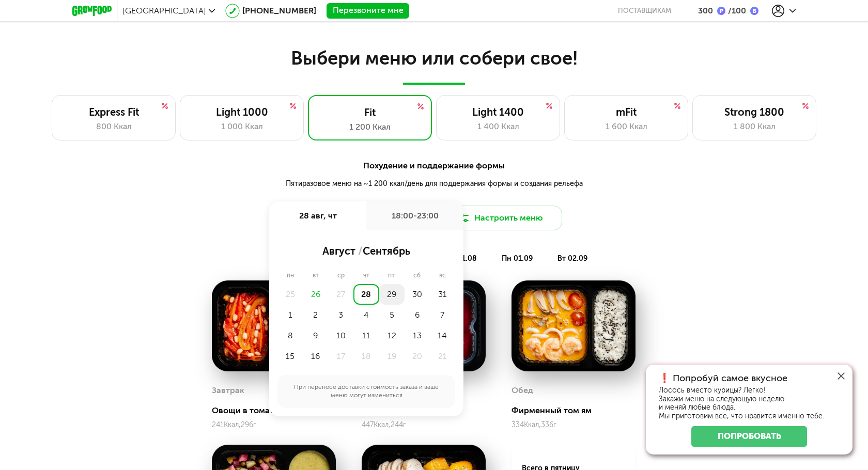
click at [391, 298] on div "29" at bounding box center [391, 294] width 25 height 21
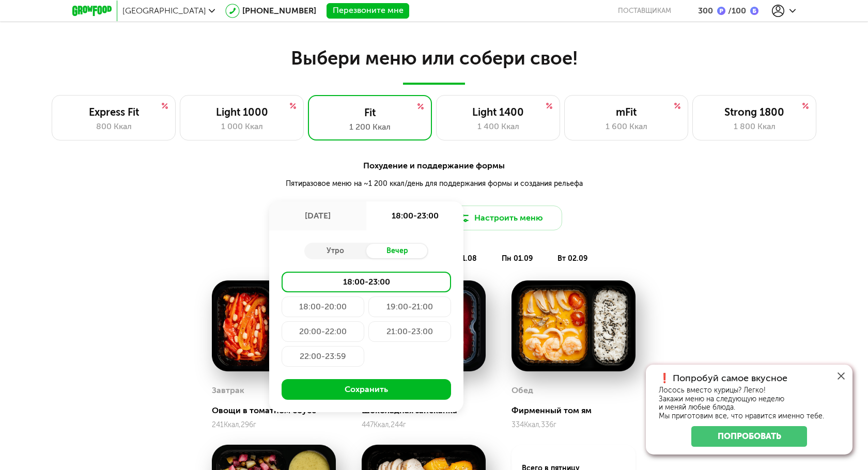
click at [324, 354] on div "22:00-23:59" at bounding box center [323, 356] width 83 height 21
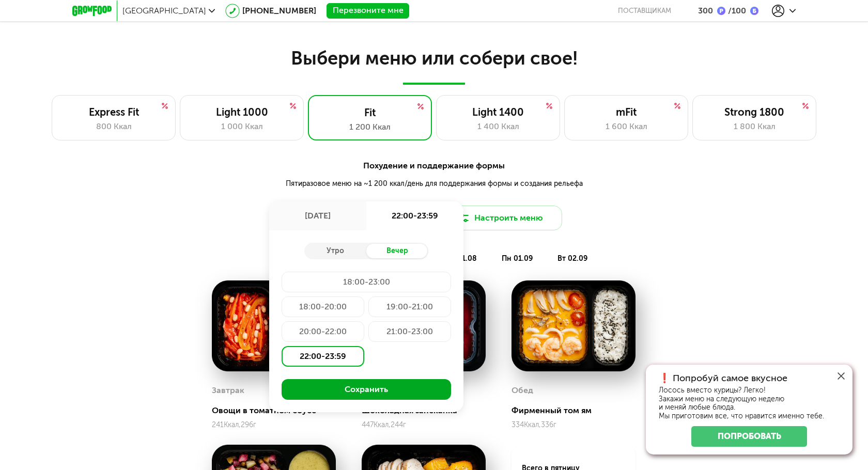
click at [324, 388] on button "Сохранить" at bounding box center [366, 389] width 169 height 21
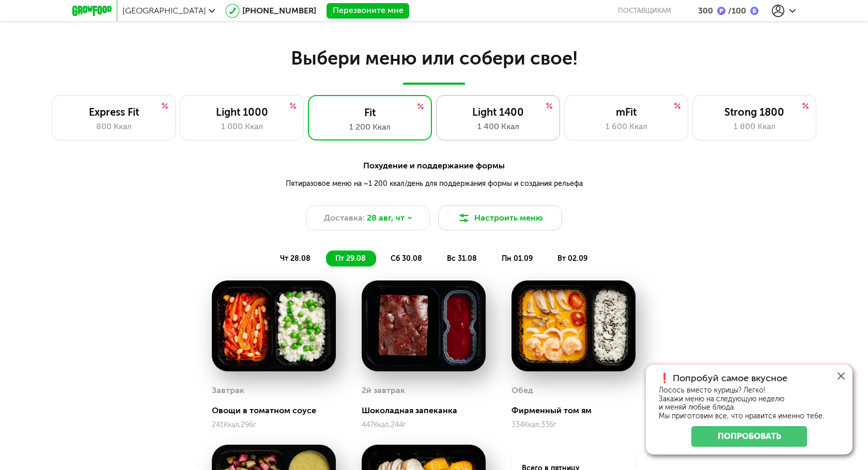
click at [515, 115] on div "Light 1400" at bounding box center [498, 112] width 102 height 12
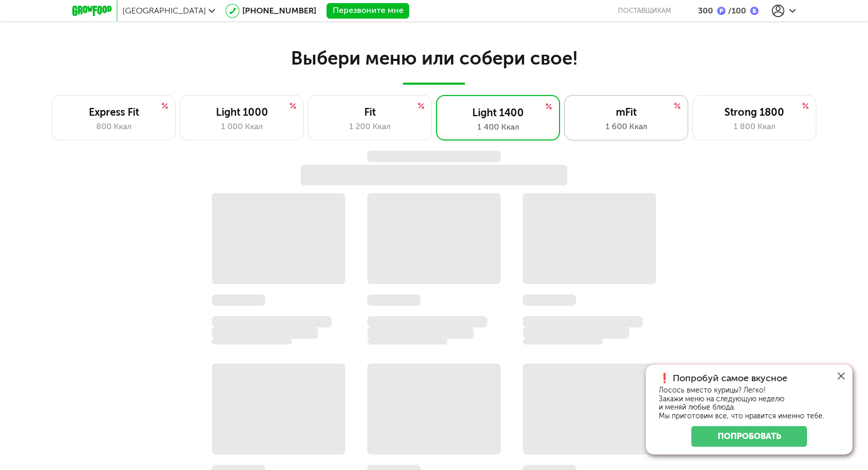
click at [598, 123] on div "1 600 Ккал" at bounding box center [626, 126] width 102 height 12
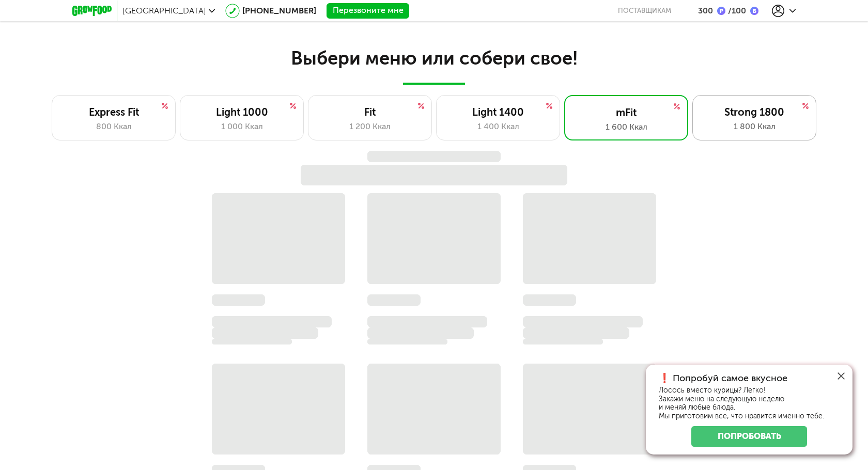
click at [729, 132] on div "1 800 Ккал" at bounding box center [754, 126] width 102 height 12
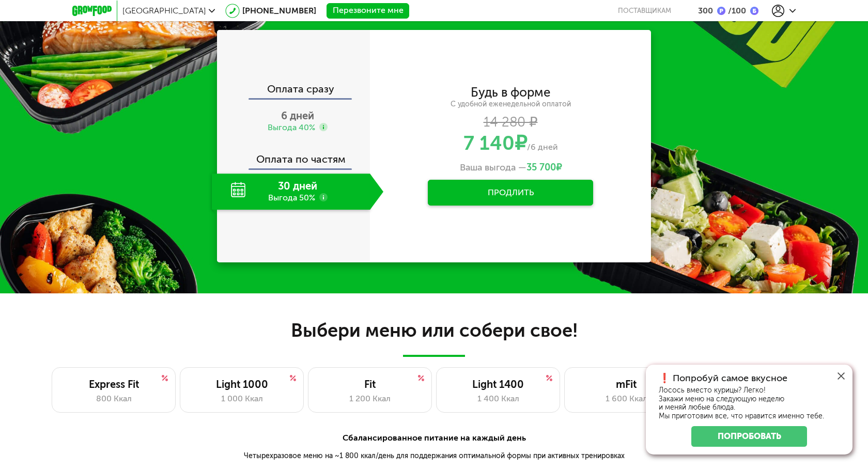
scroll to position [372, 0]
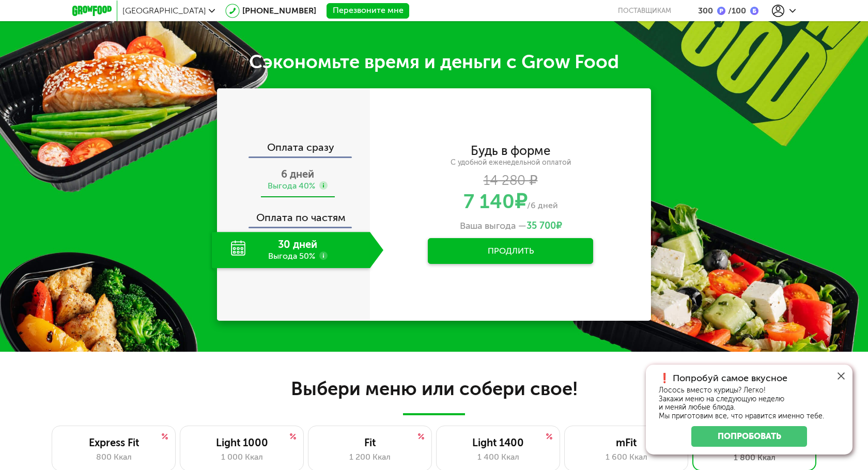
click at [298, 169] on span "6 дней" at bounding box center [297, 174] width 33 height 12
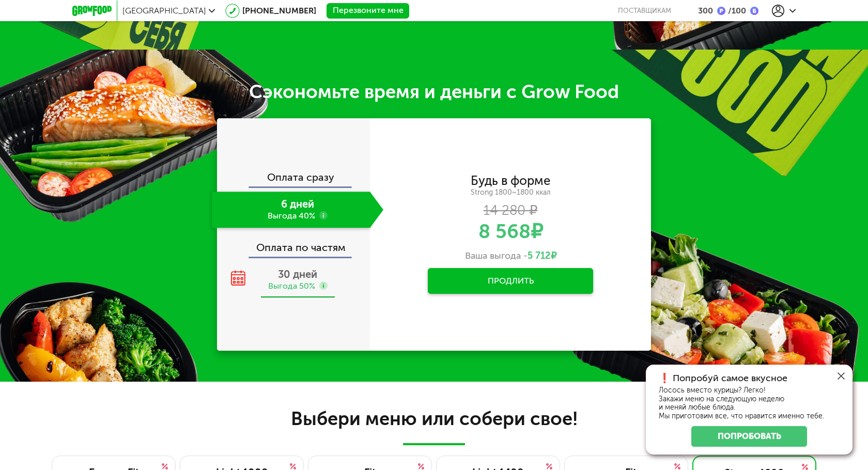
scroll to position [275, 0]
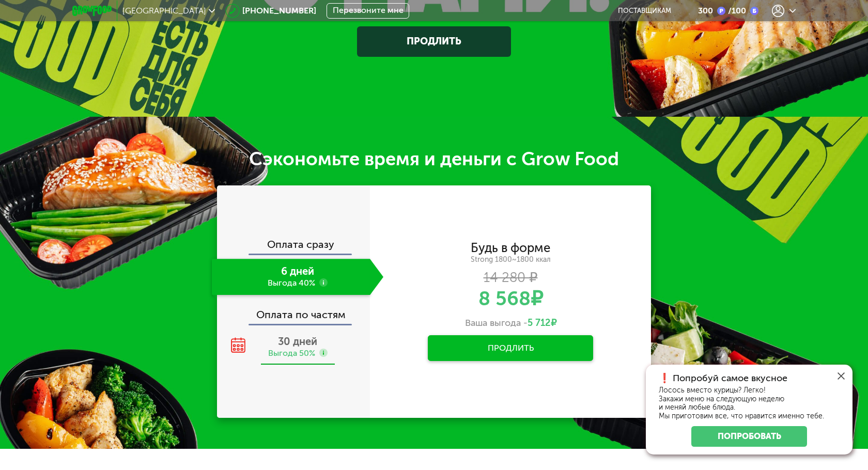
click at [313, 348] on span "30 дней" at bounding box center [297, 341] width 39 height 12
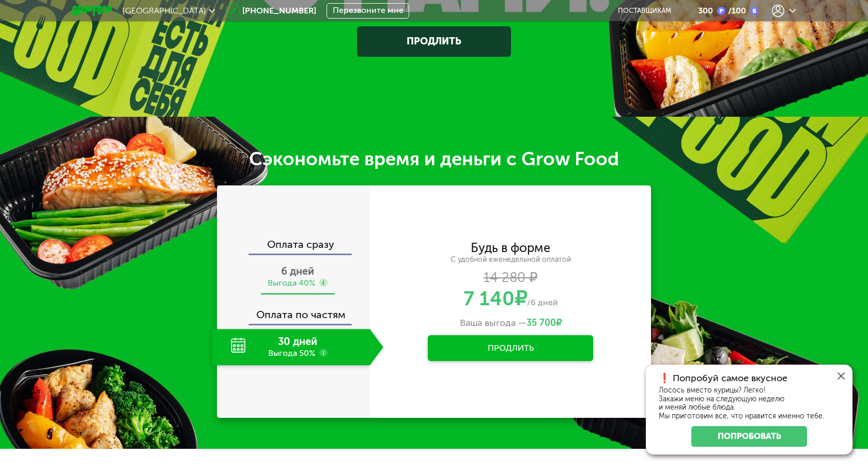
click at [299, 272] on span "6 дней" at bounding box center [297, 271] width 33 height 12
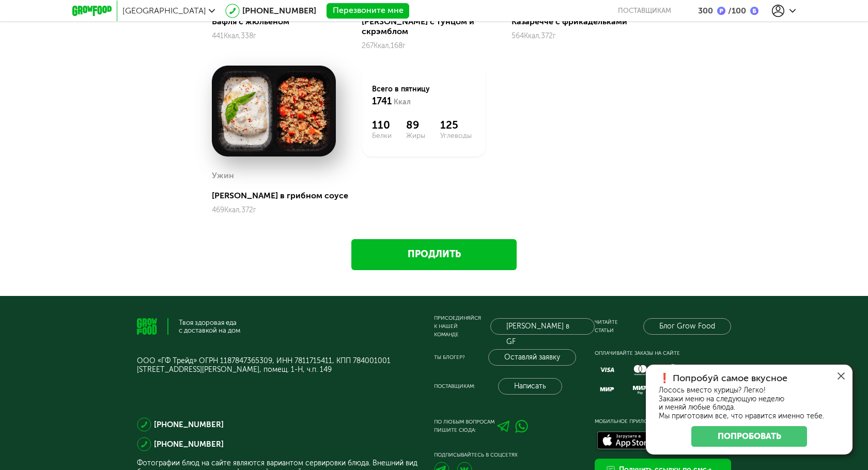
scroll to position [1148, 0]
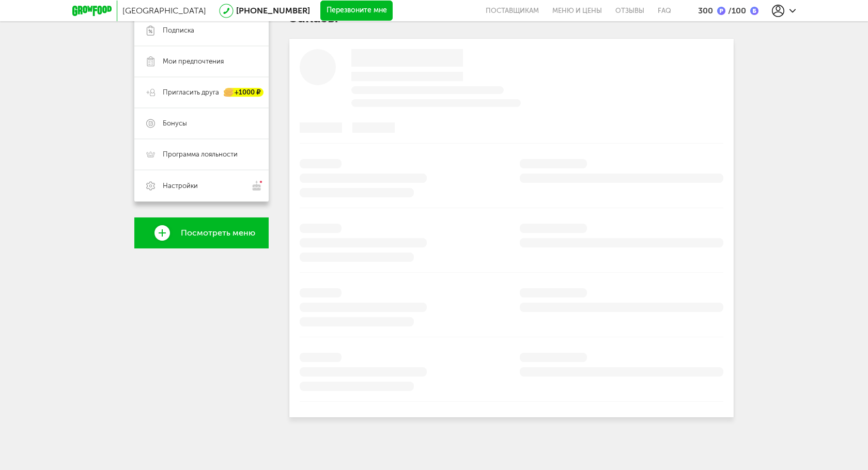
scroll to position [9, 0]
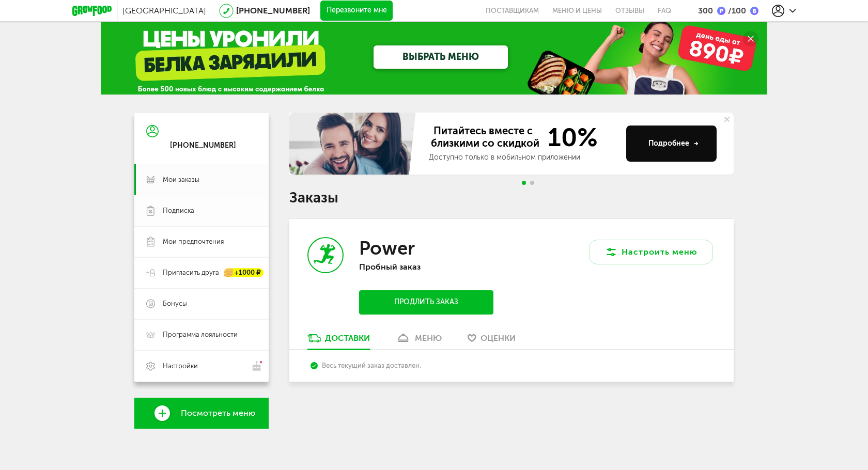
click at [170, 212] on span "Подписка" at bounding box center [179, 210] width 32 height 9
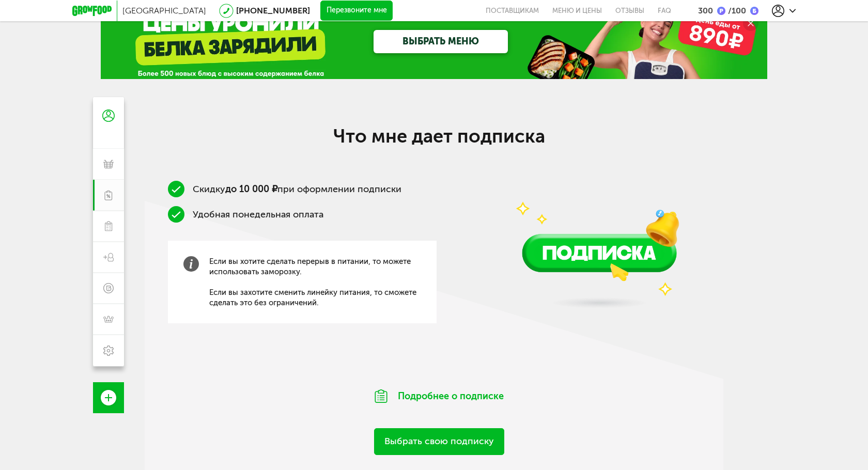
scroll to position [25, 0]
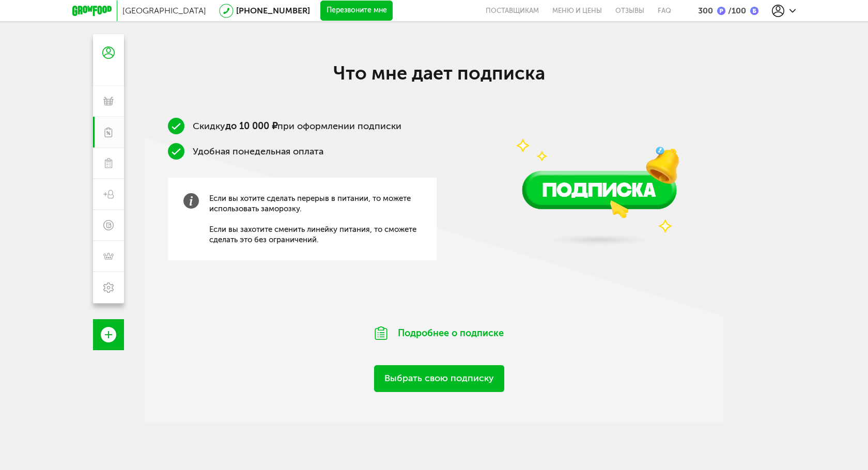
scroll to position [131, 0]
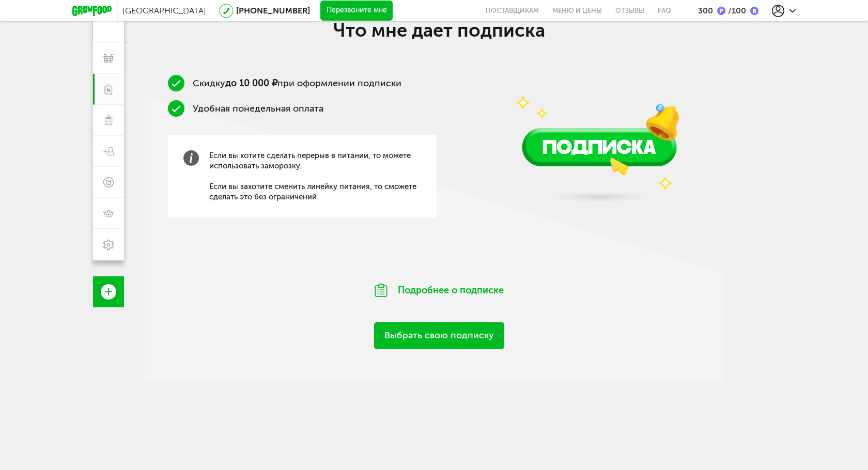
click at [409, 329] on link "Выбрать свою подписку" at bounding box center [439, 335] width 130 height 26
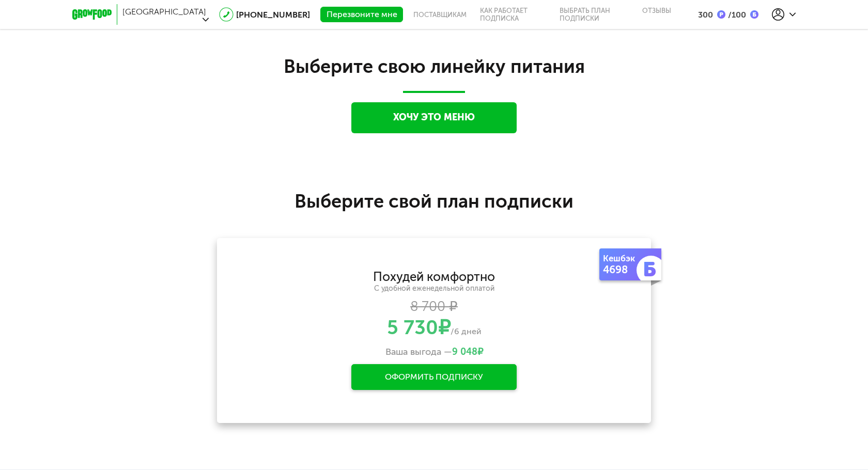
scroll to position [919, 0]
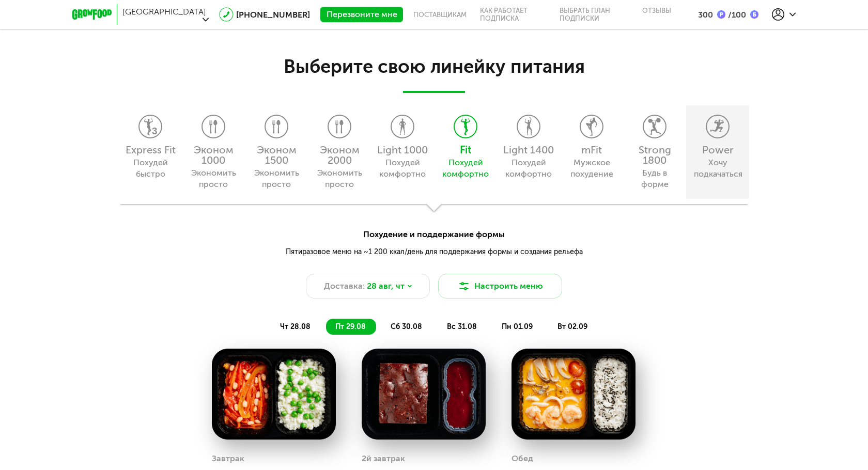
click at [706, 169] on div "Хочу подкачаться" at bounding box center [717, 168] width 47 height 23
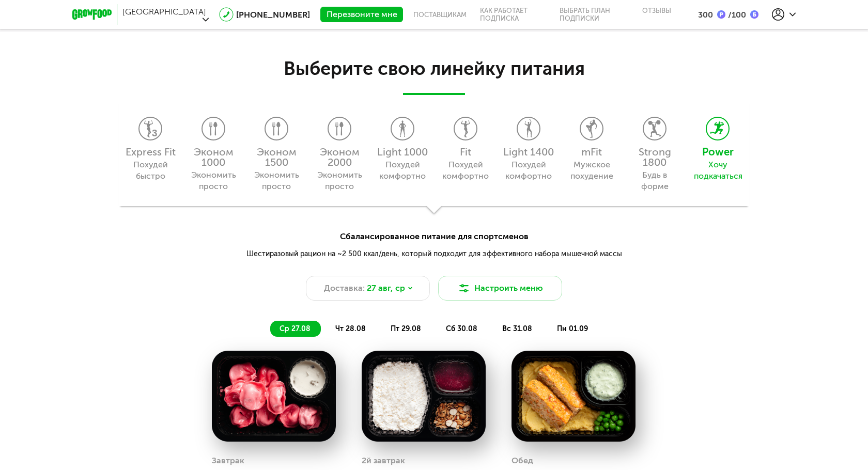
scroll to position [903, 0]
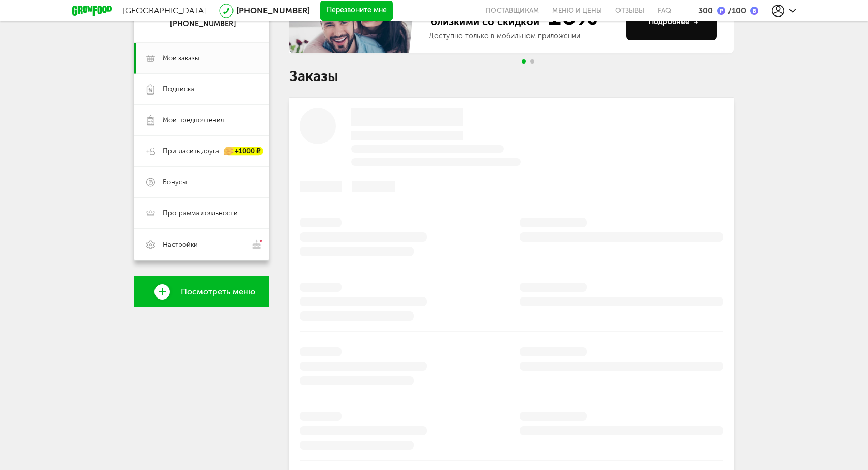
scroll to position [9, 0]
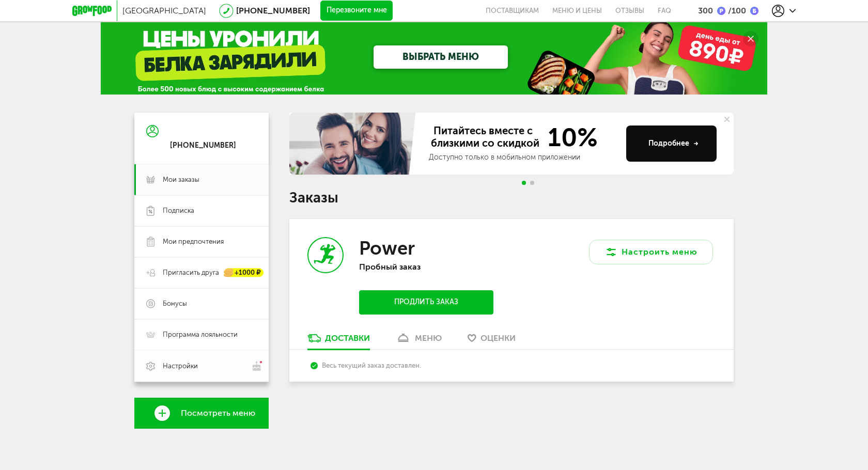
click at [211, 366] on span "Настройки" at bounding box center [210, 366] width 94 height 11
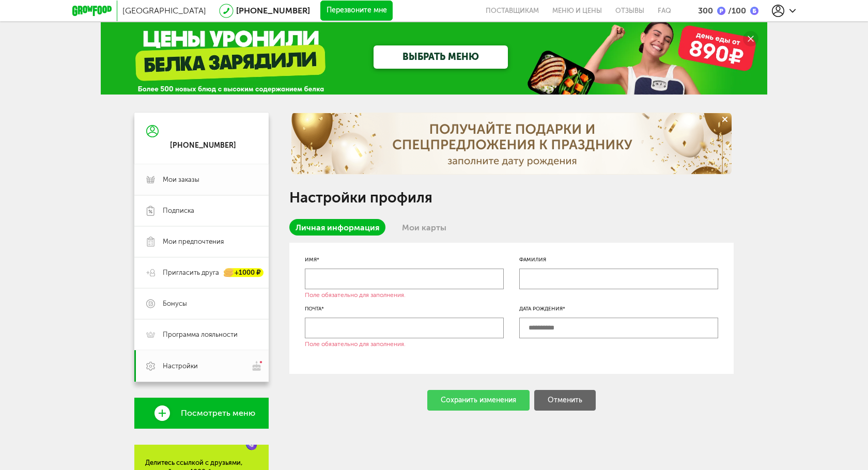
click at [185, 182] on span "Мои заказы" at bounding box center [181, 179] width 37 height 9
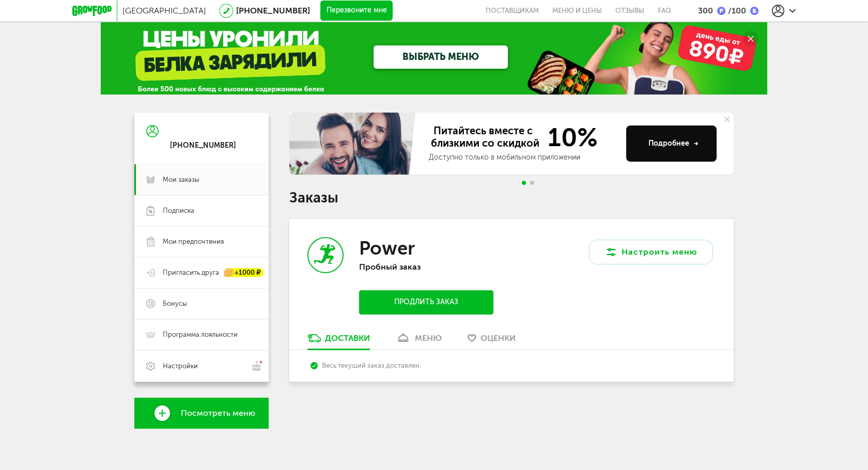
click at [321, 340] on link "Доставки" at bounding box center [338, 341] width 73 height 17
